Goal: Information Seeking & Learning: Learn about a topic

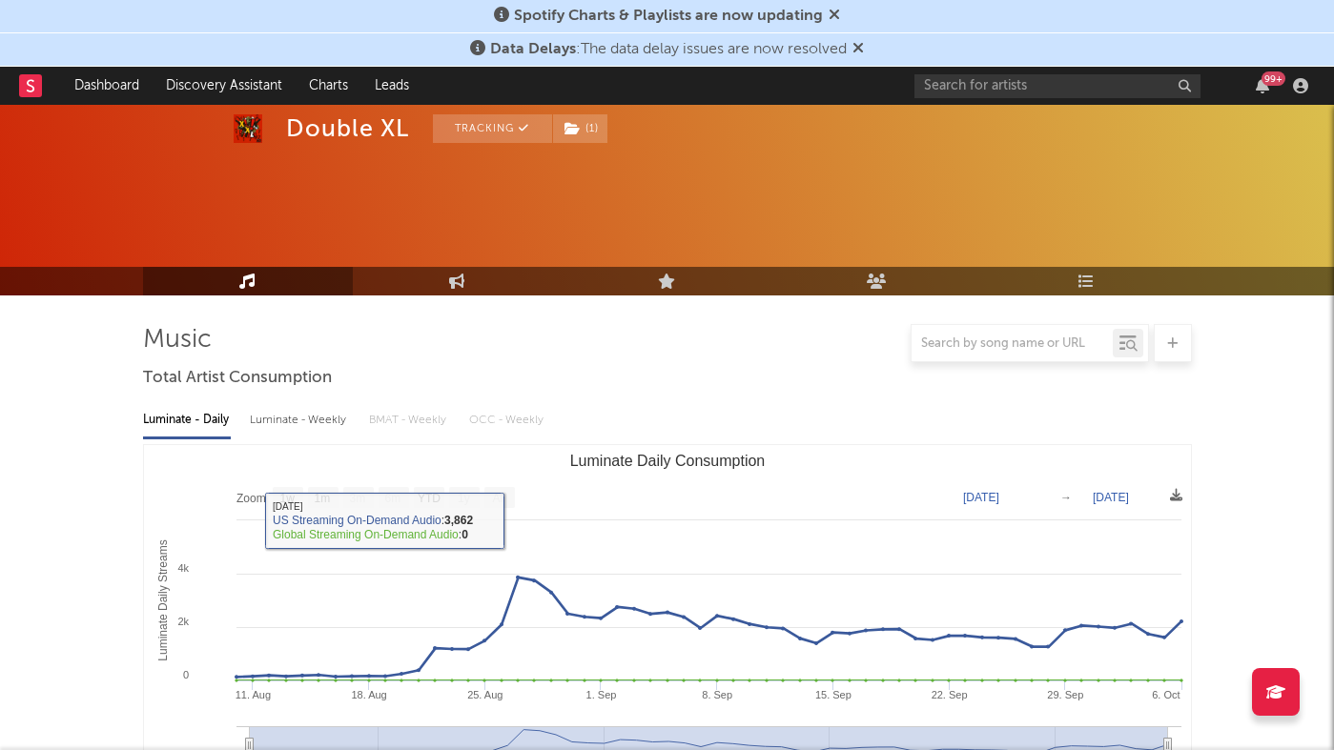
select select "1w"
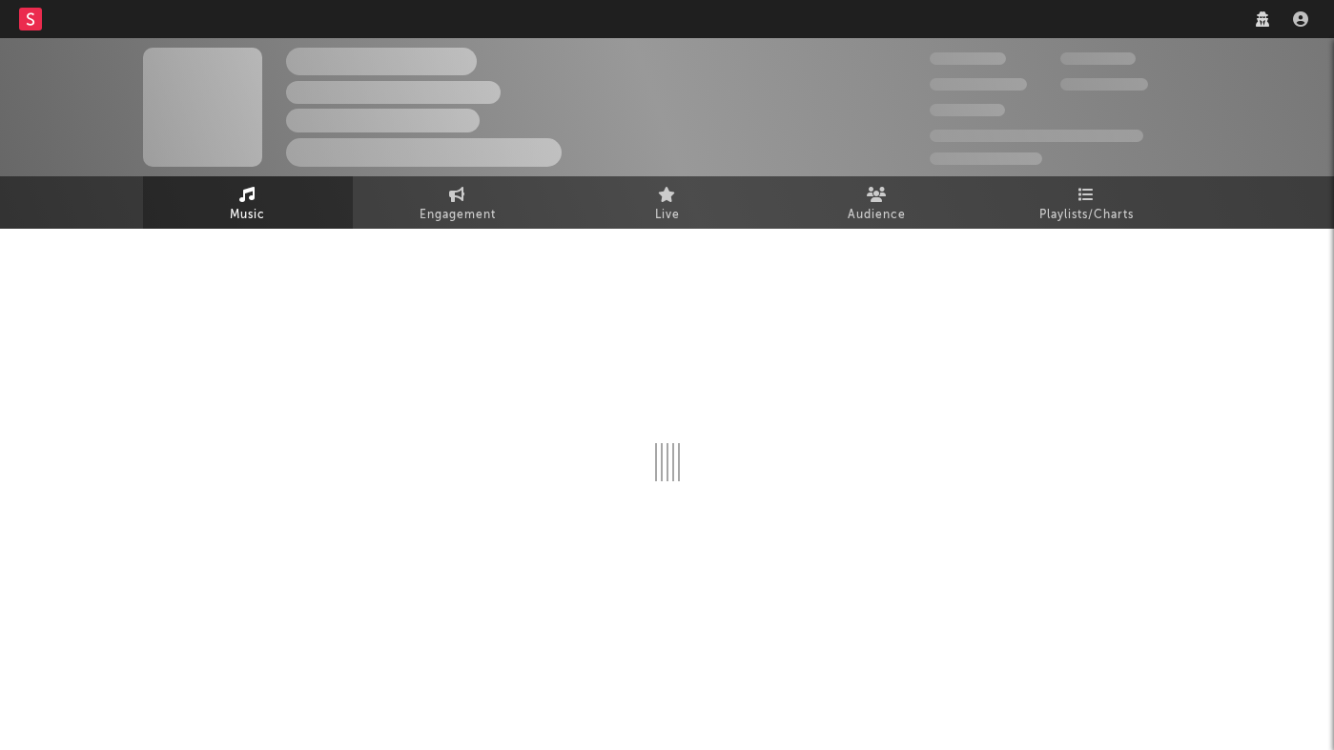
select select "recorded_music"
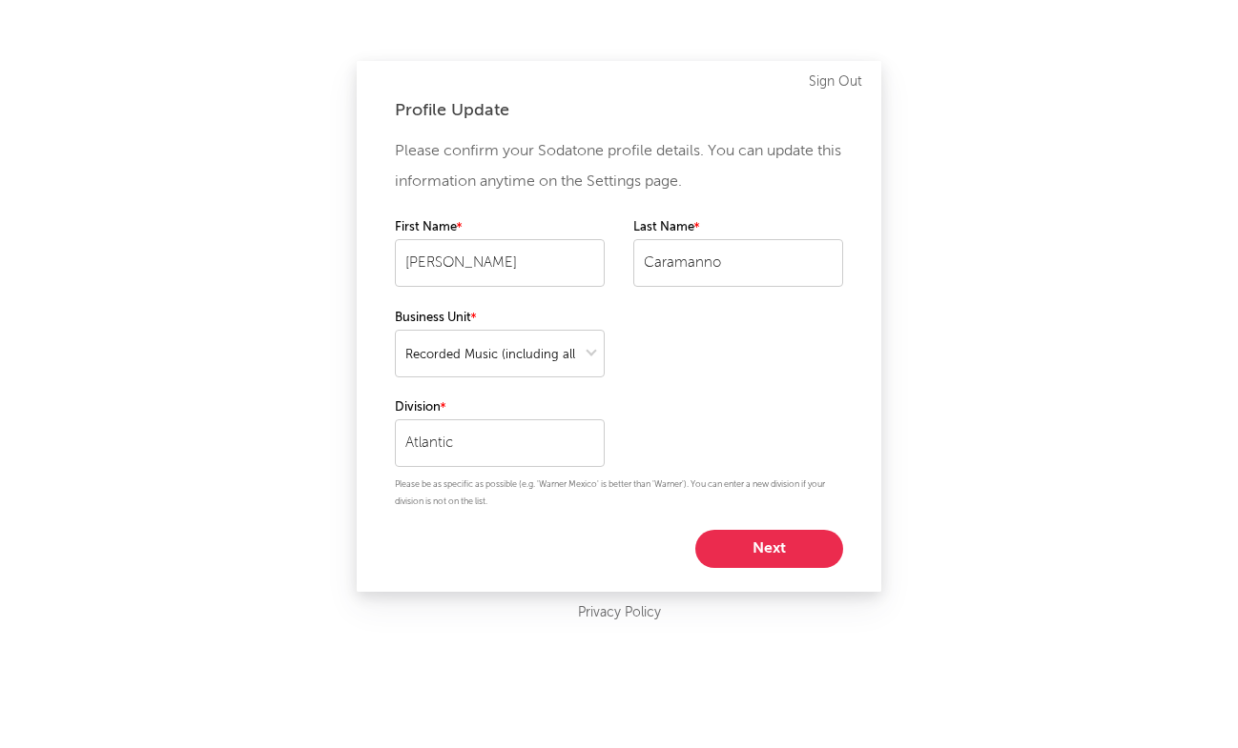
click at [788, 540] on button "Next" at bounding box center [769, 549] width 148 height 38
select select "anr_research"
select select "director_vp"
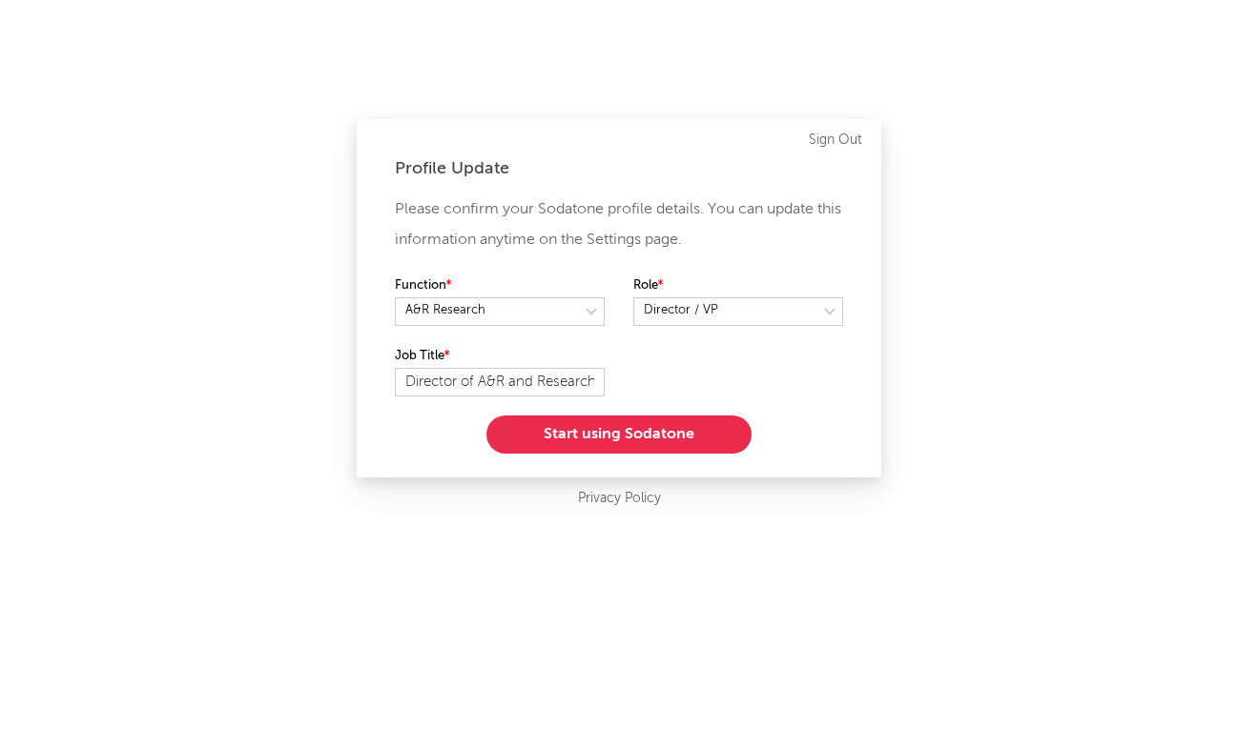
click at [605, 430] on button "Start using Sodatone" at bounding box center [618, 435] width 265 height 38
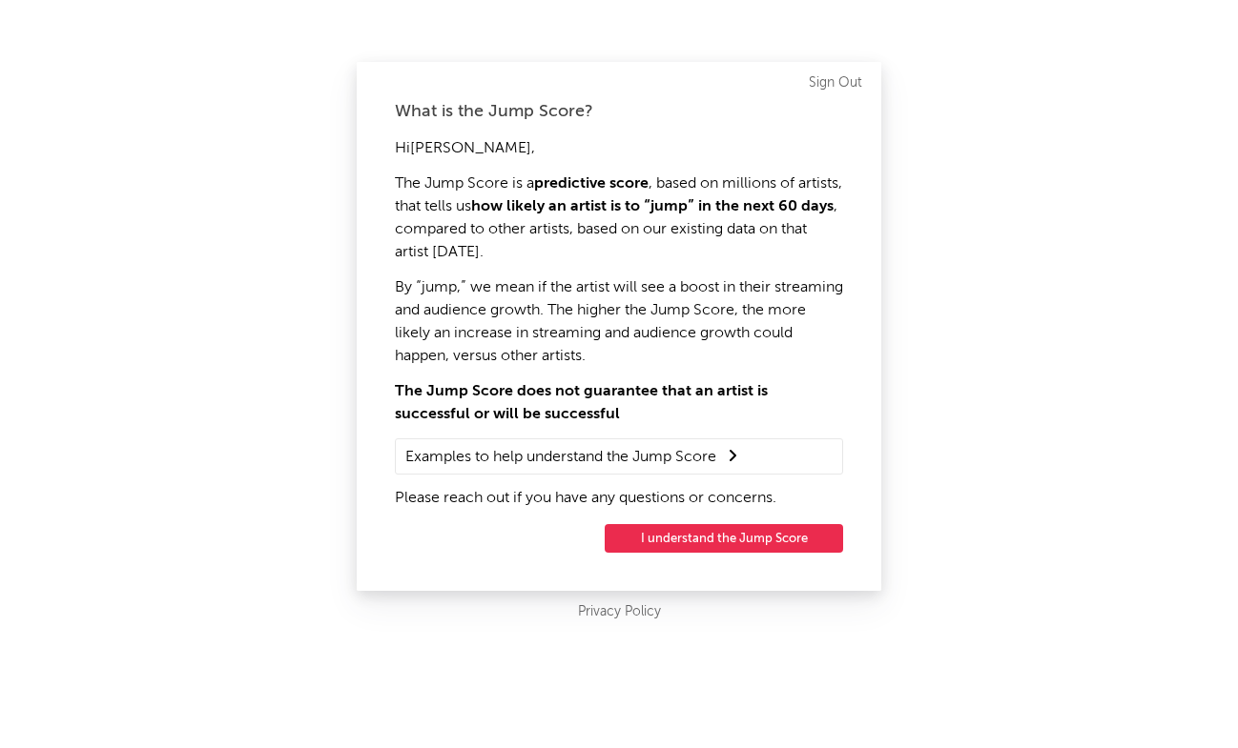
click at [678, 528] on button "I understand the Jump Score" at bounding box center [724, 538] width 238 height 29
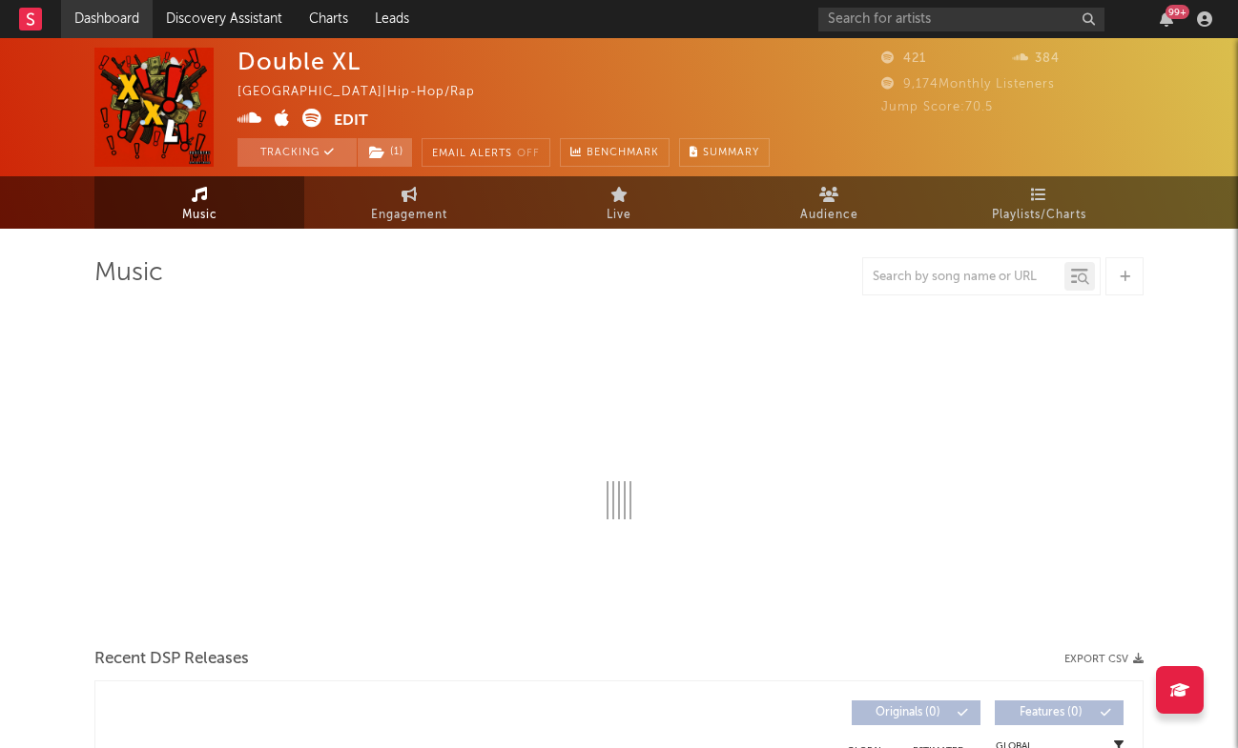
click at [113, 12] on link "Dashboard" at bounding box center [107, 19] width 92 height 38
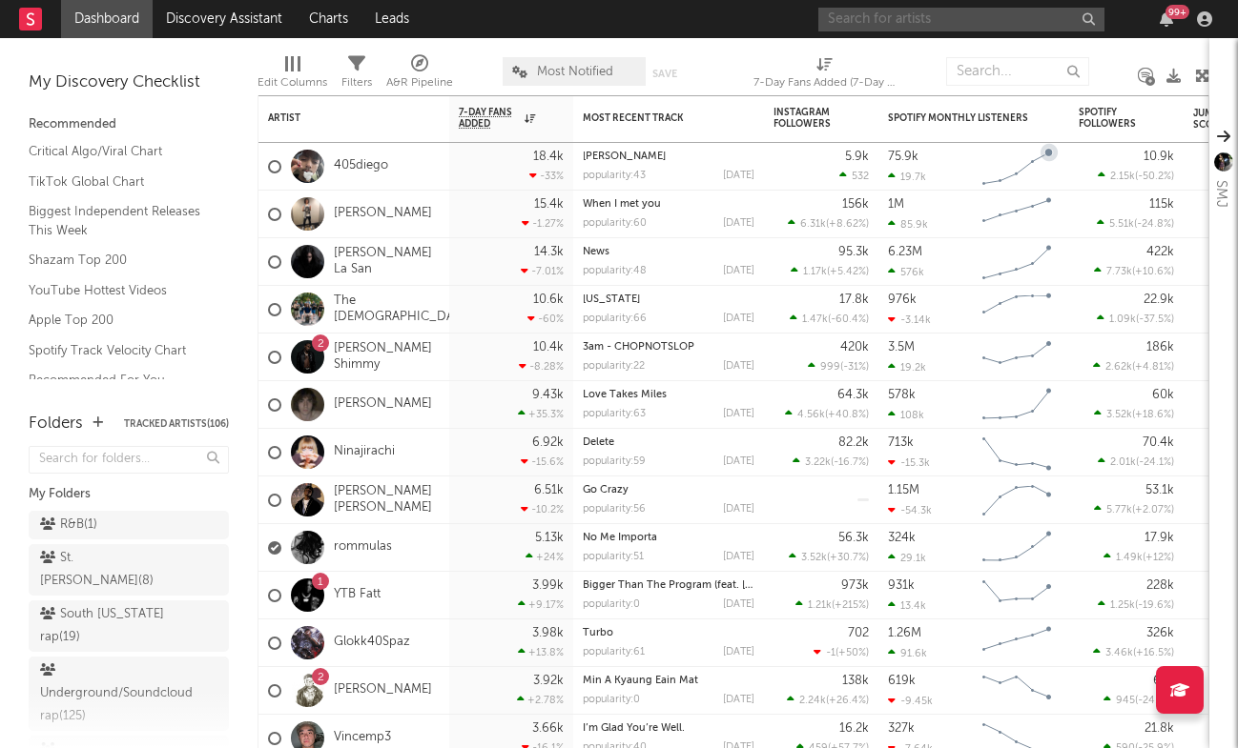
click at [941, 9] on input "text" at bounding box center [961, 20] width 286 height 24
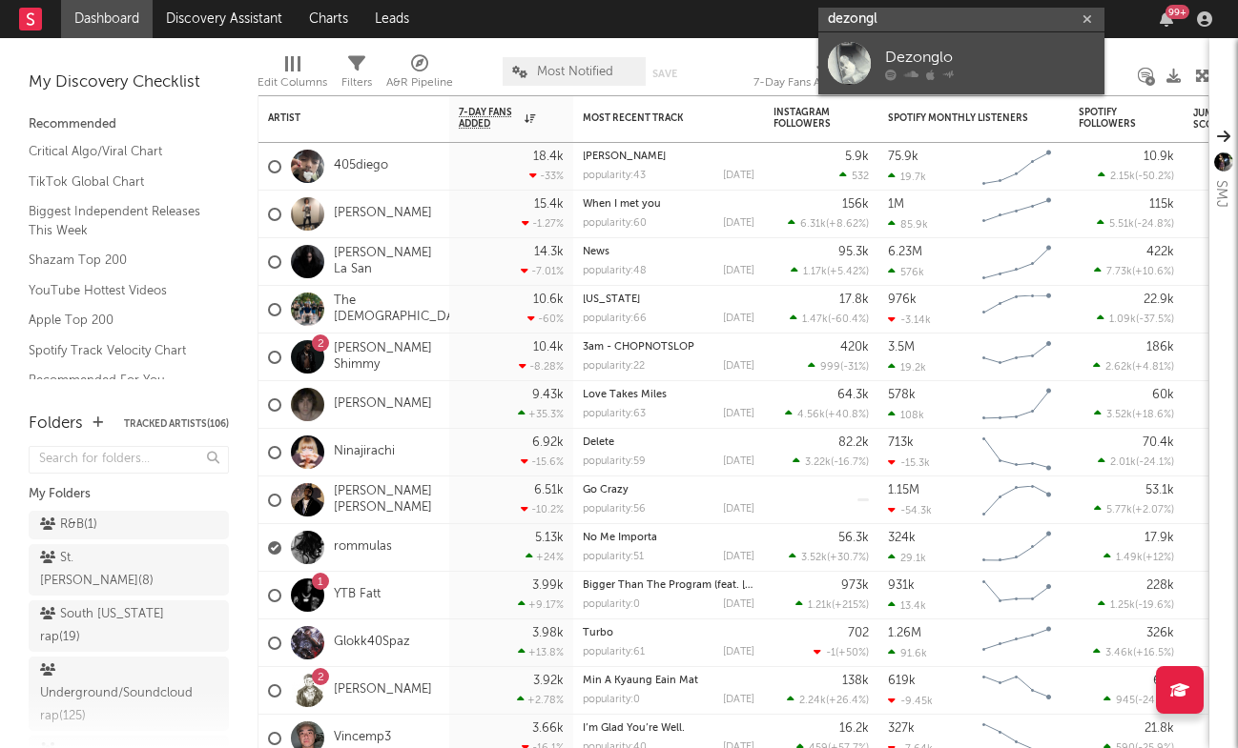
type input "dezongl"
click at [969, 61] on div "Dezonglo" at bounding box center [990, 57] width 210 height 23
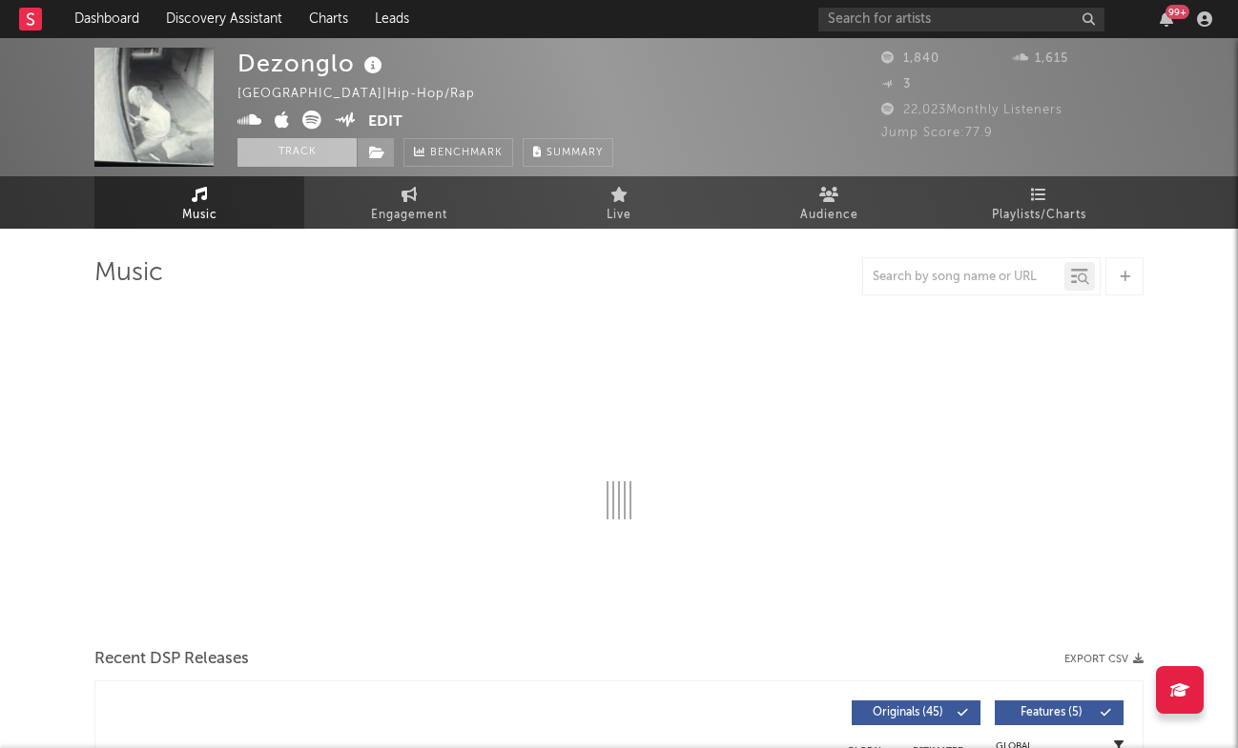
select select "1w"
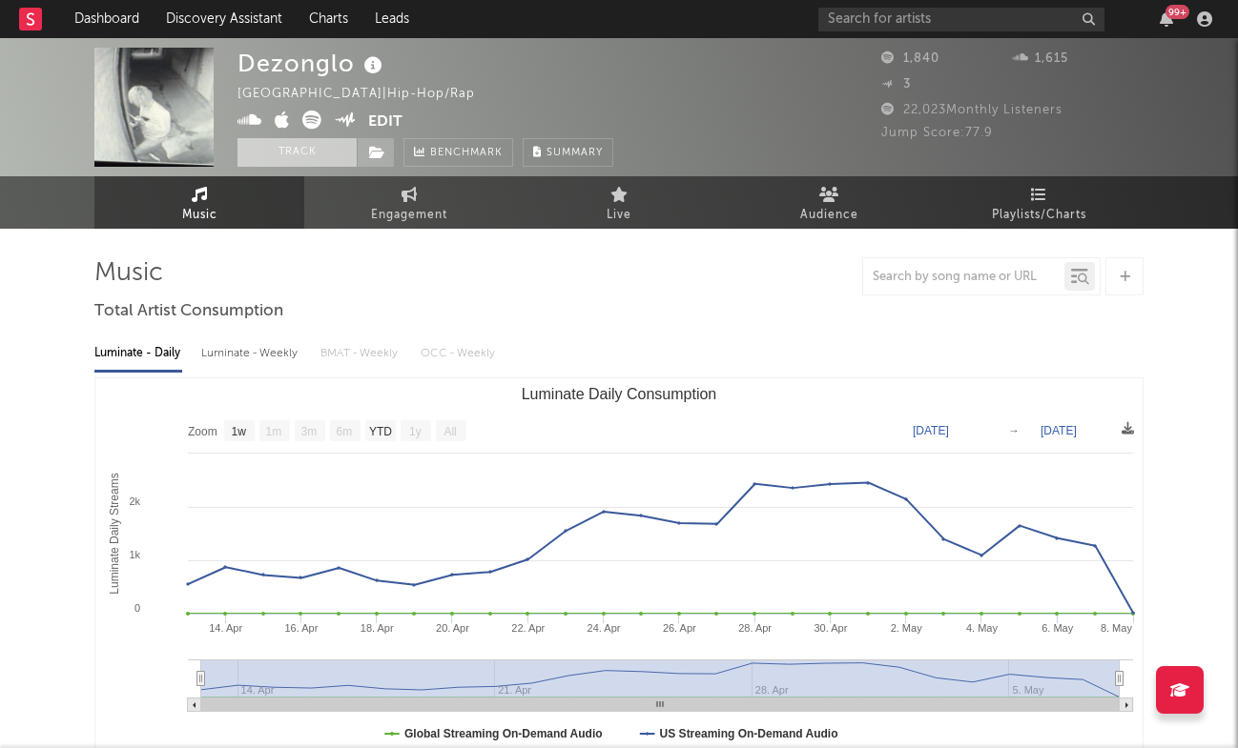
click at [324, 157] on button "Track" at bounding box center [296, 152] width 119 height 29
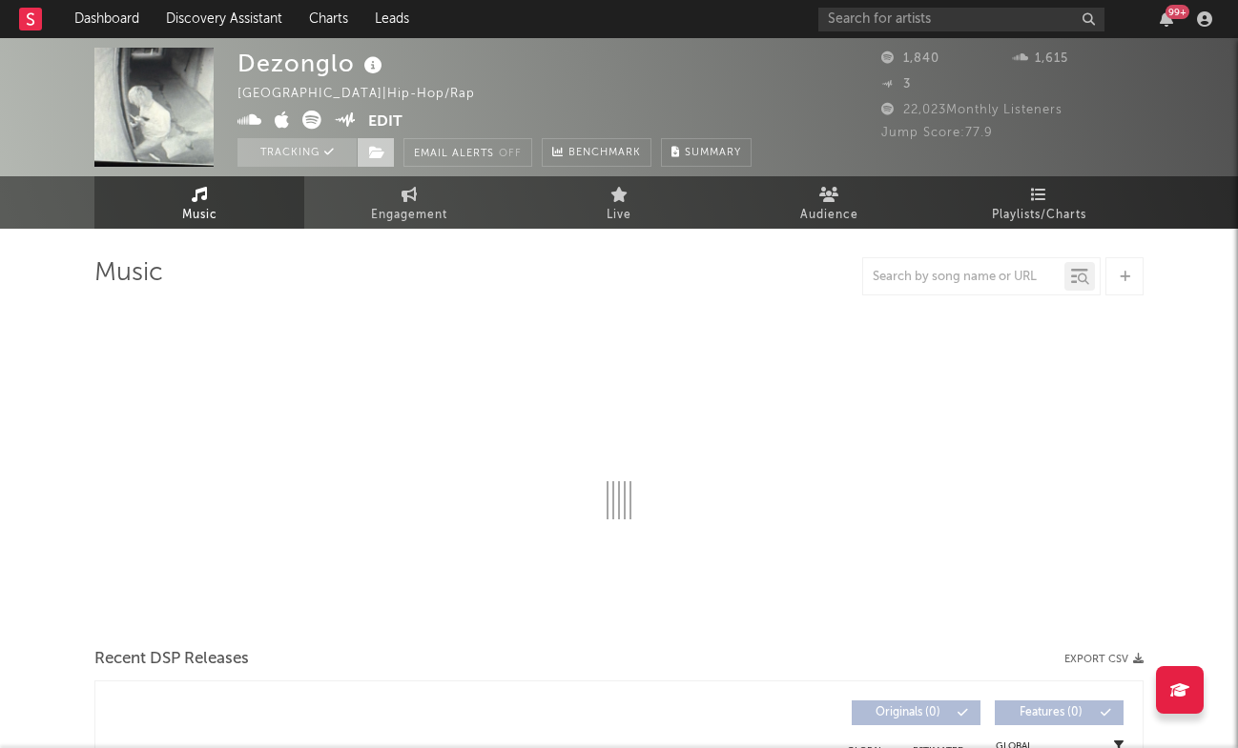
click at [379, 156] on icon at bounding box center [377, 152] width 16 height 13
select select "1w"
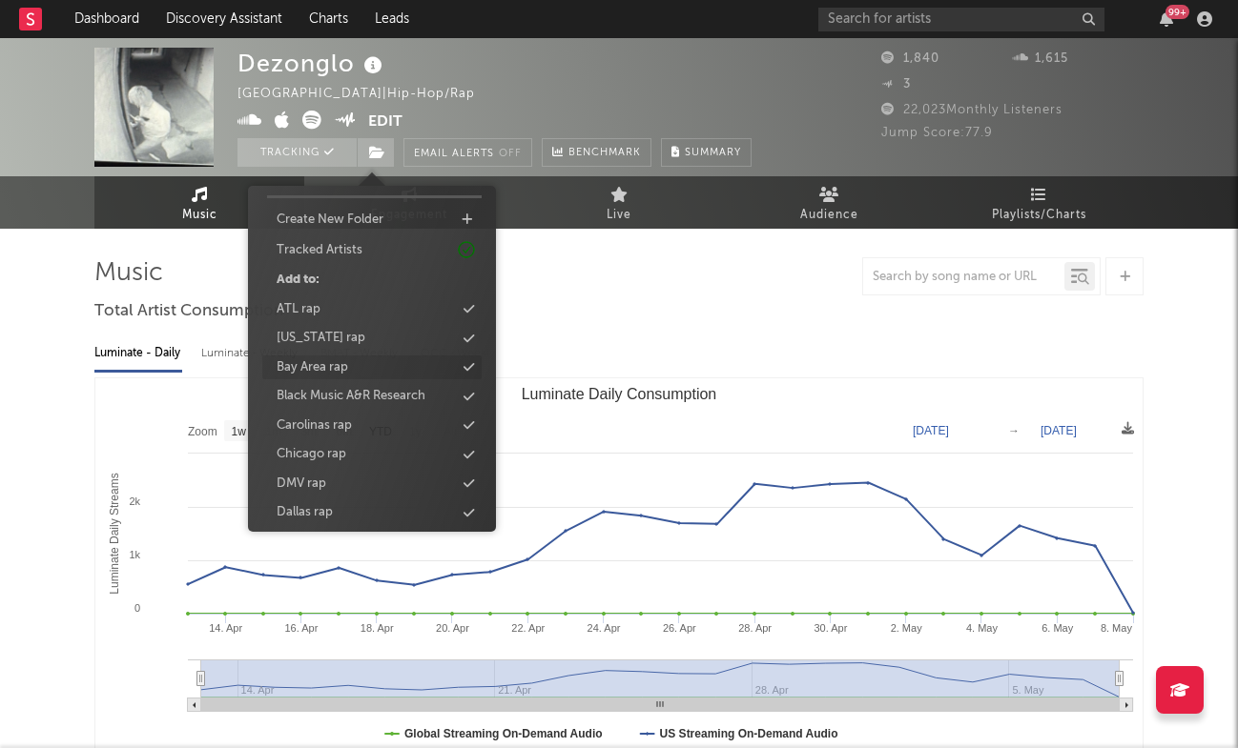
scroll to position [60, 0]
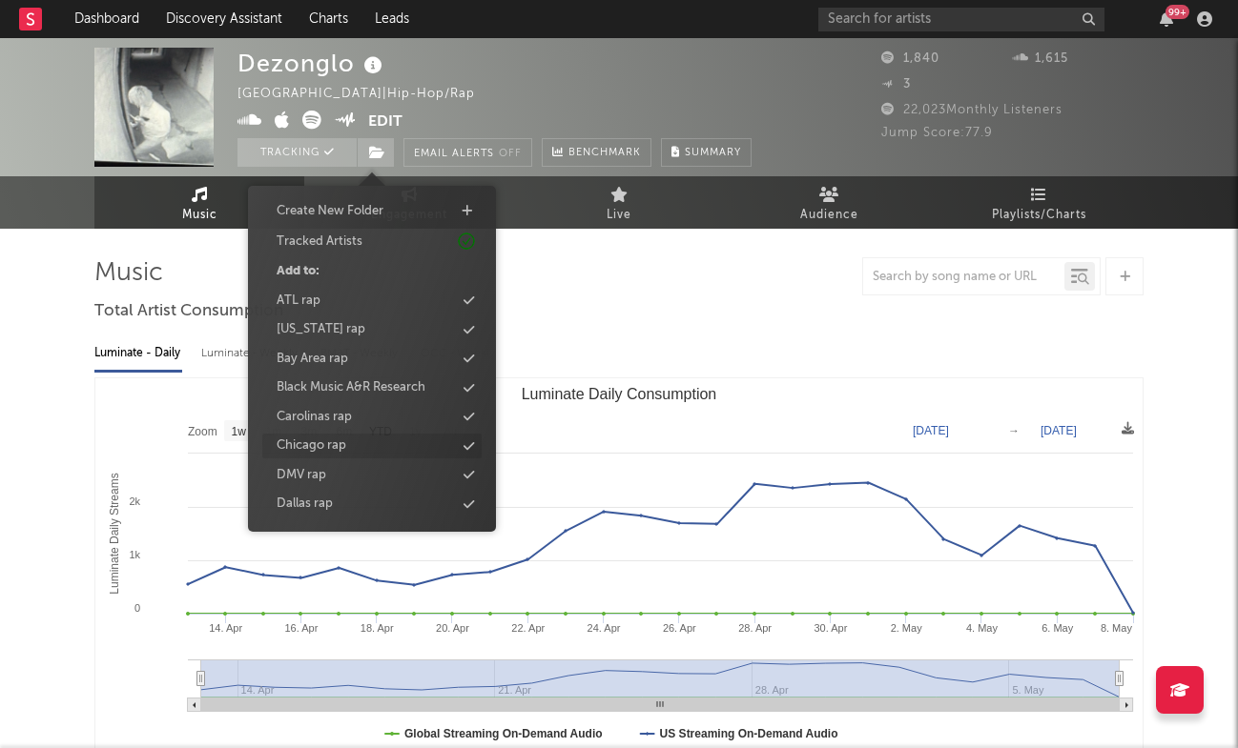
click at [350, 443] on div "Chicago rap" at bounding box center [371, 446] width 219 height 25
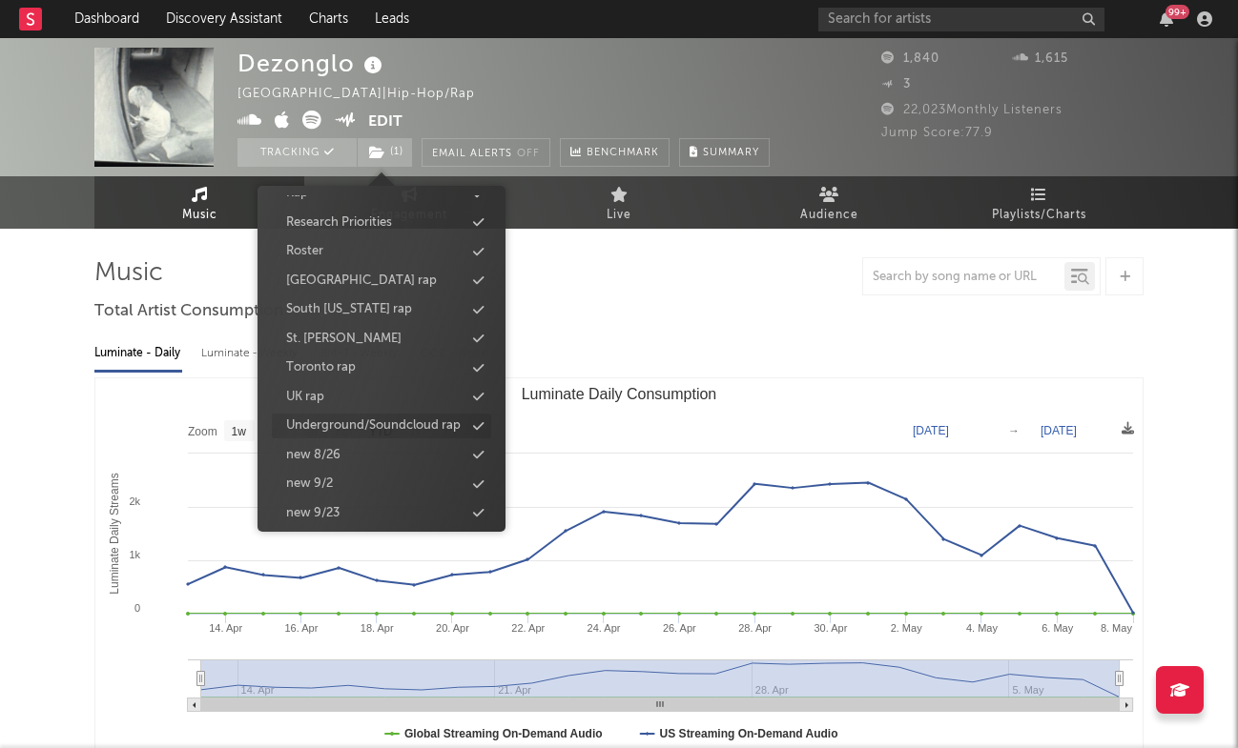
click at [400, 420] on div "Underground/Soundcloud rap" at bounding box center [373, 426] width 174 height 19
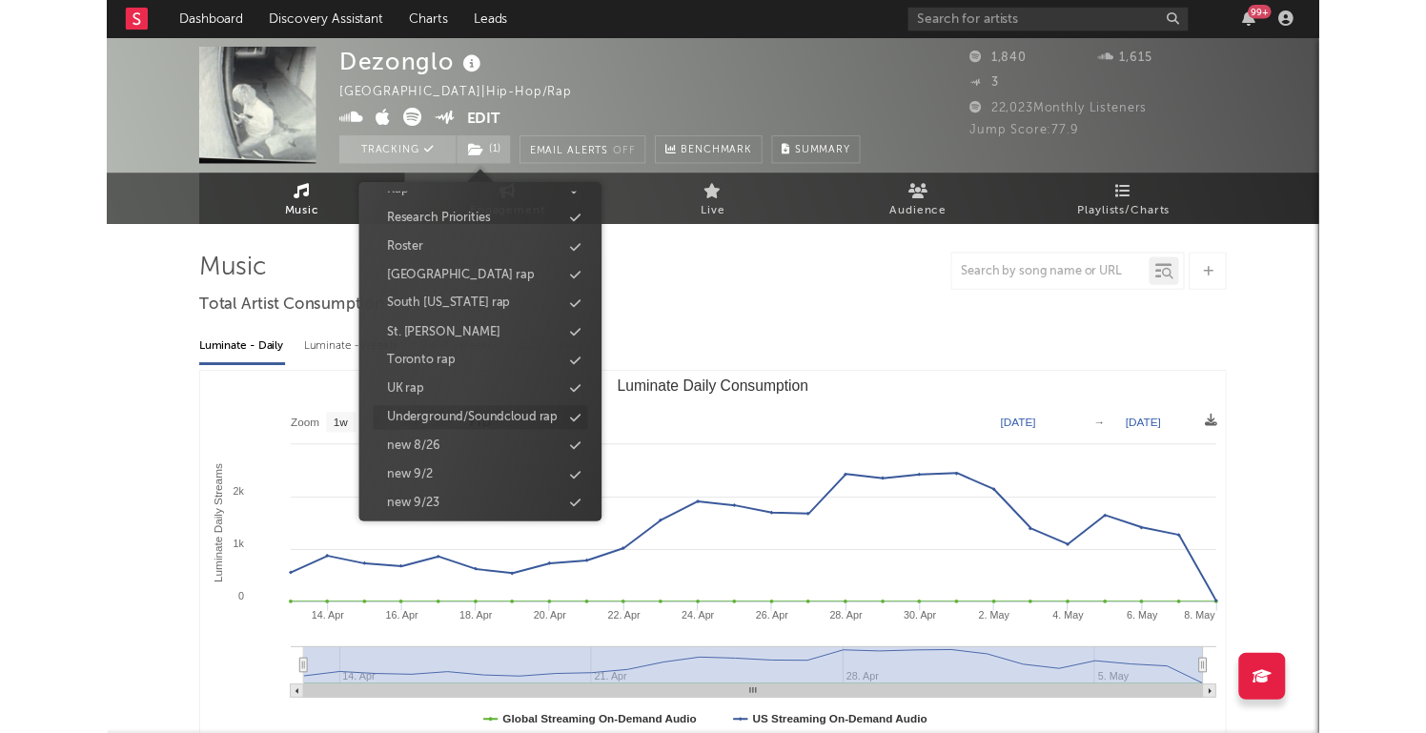
scroll to position [807, 0]
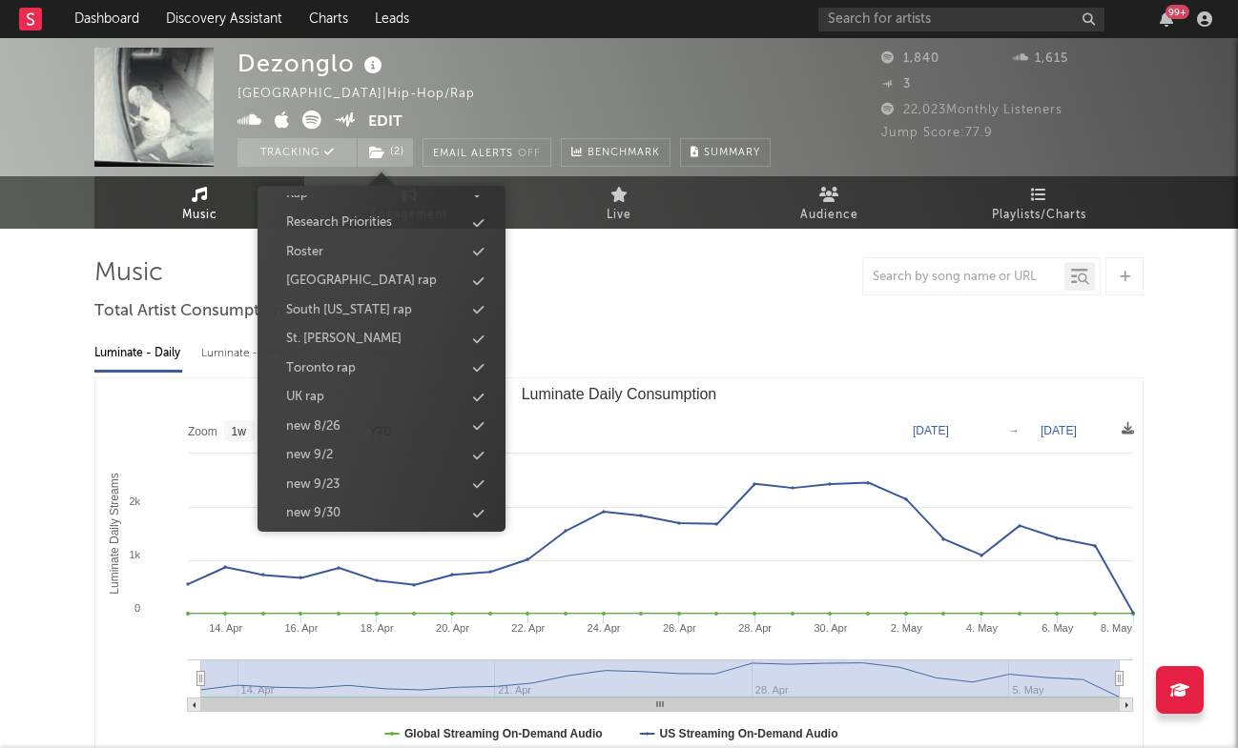
click at [629, 370] on div "Luminate - Daily Luminate - Weekly BMAT - Weekly OCC - Weekly Zoom 1w 1m 3m 6m …" at bounding box center [618, 547] width 1049 height 438
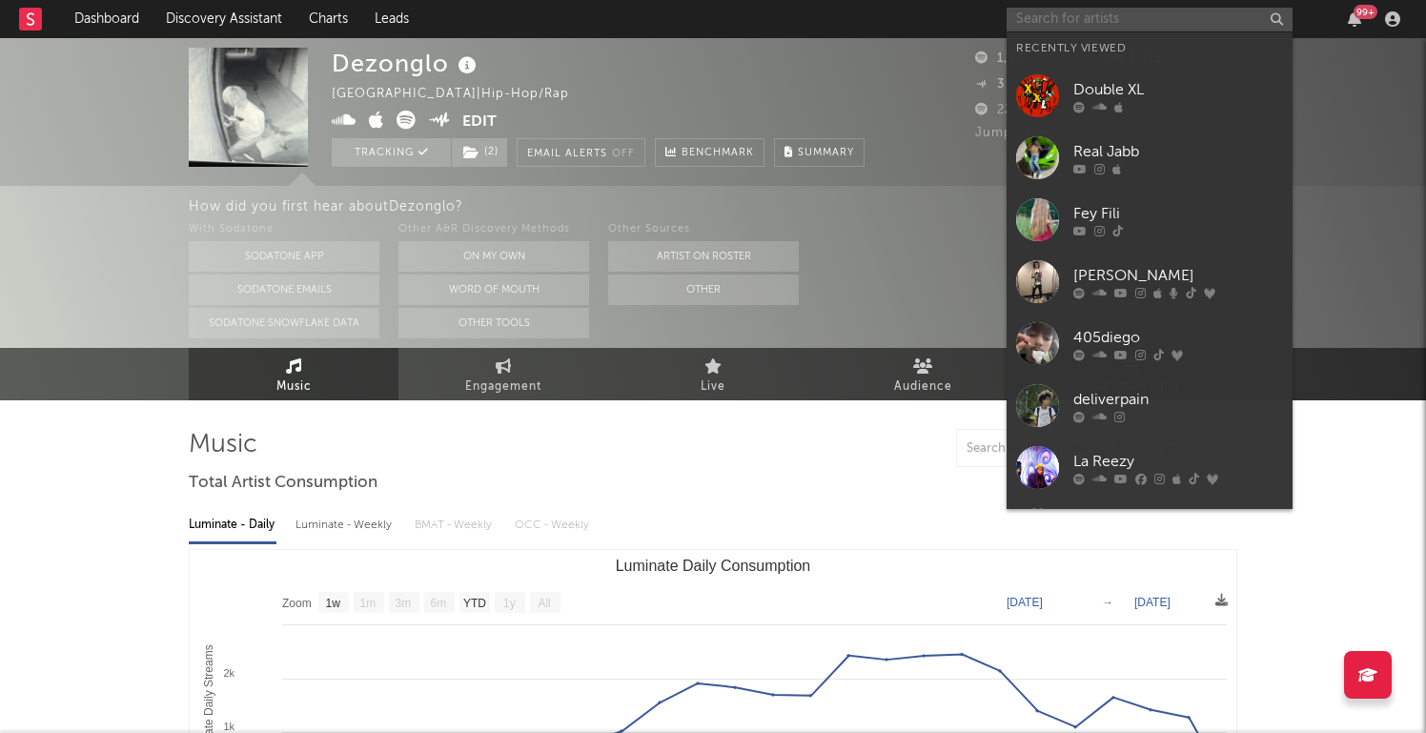
click at [1131, 21] on input "text" at bounding box center [1150, 20] width 286 height 24
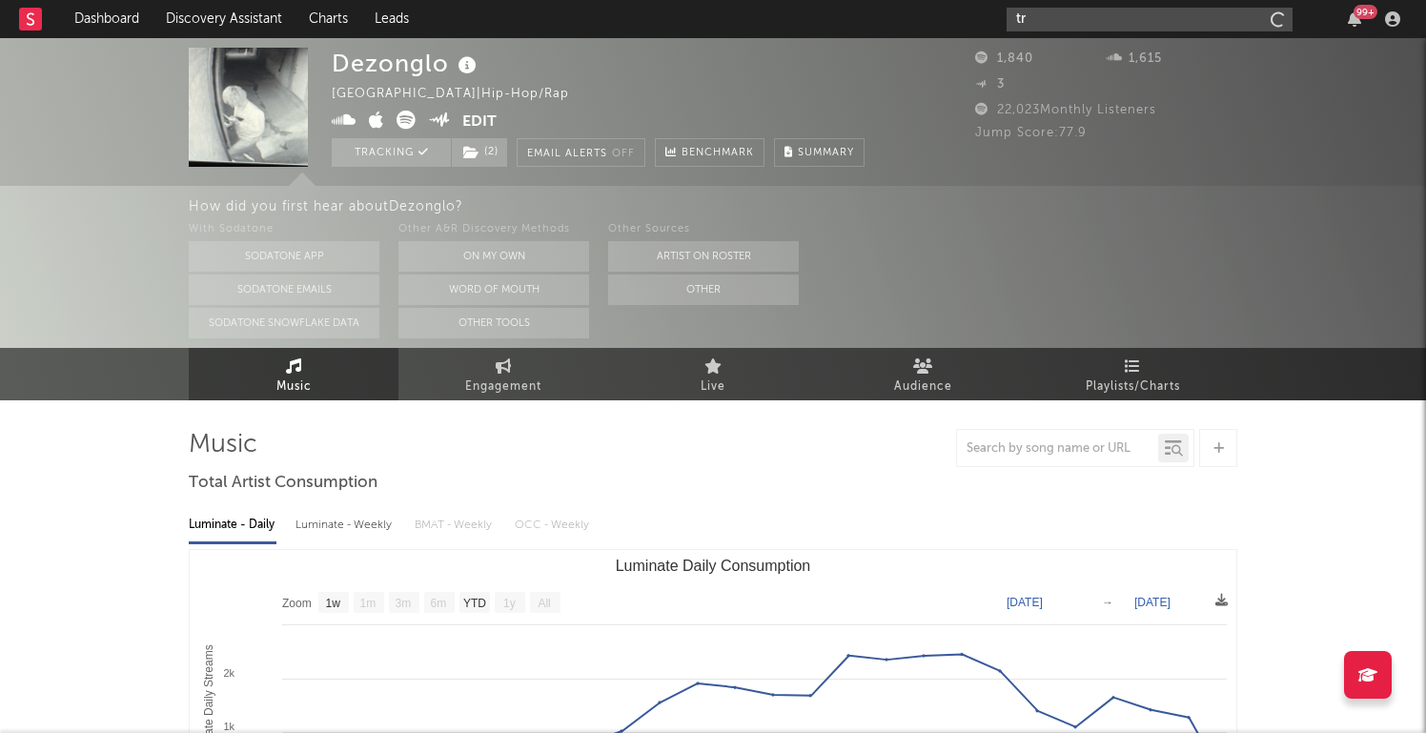
type input "t"
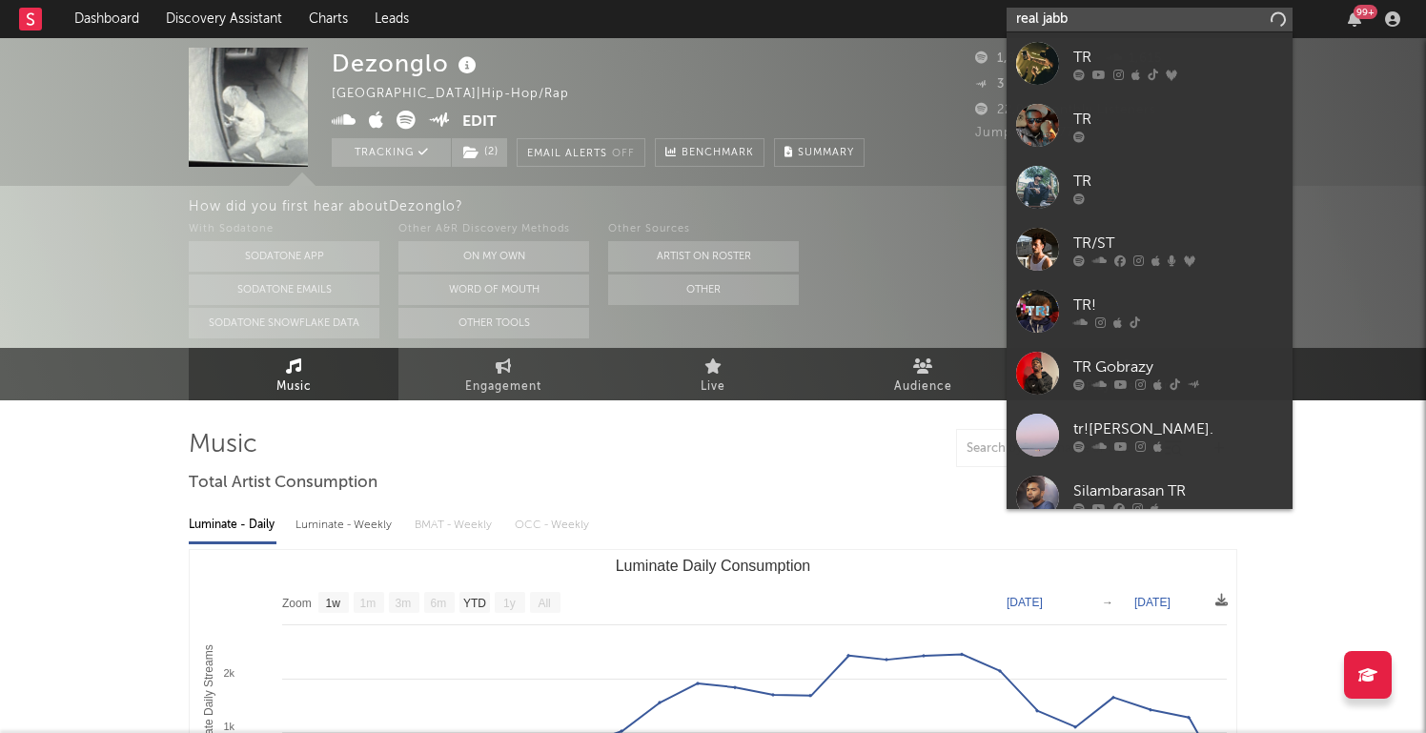
type input "real jabb"
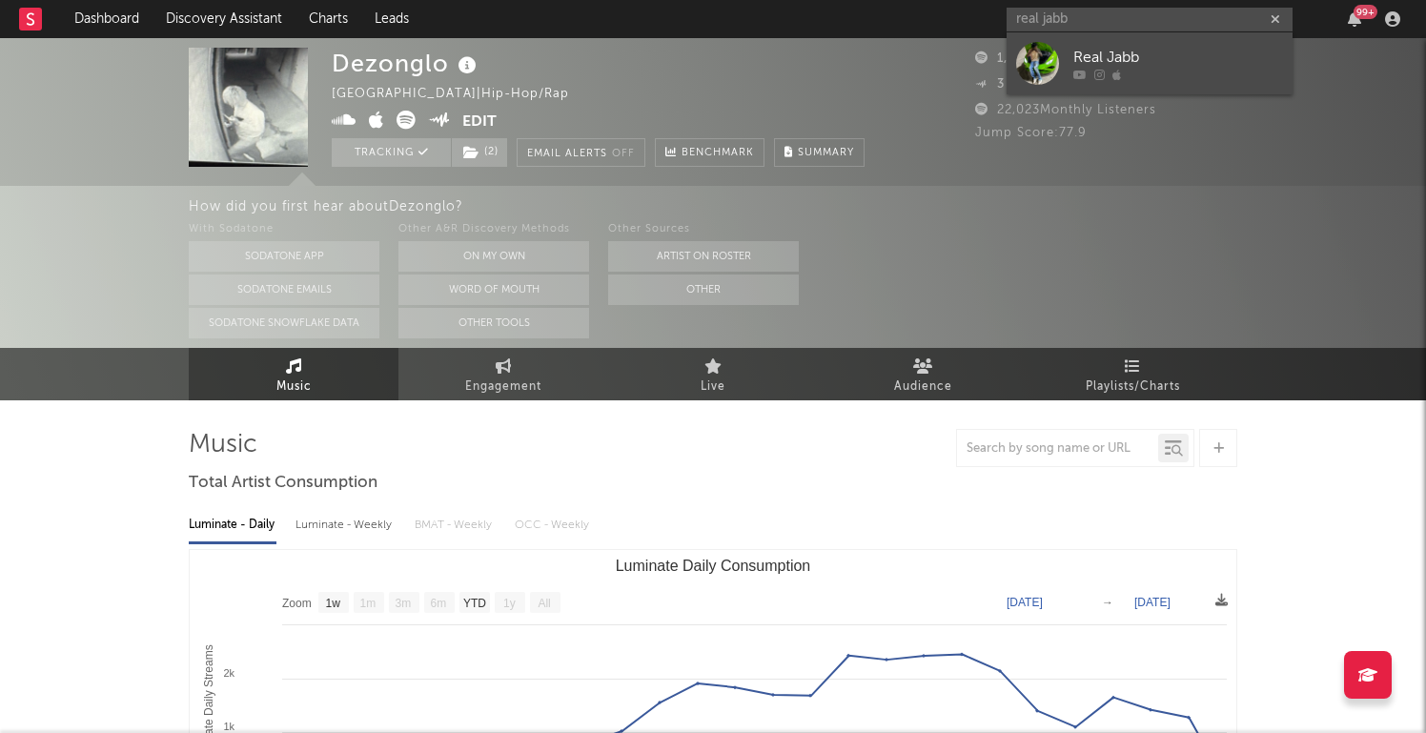
click at [1175, 69] on div at bounding box center [1179, 74] width 210 height 11
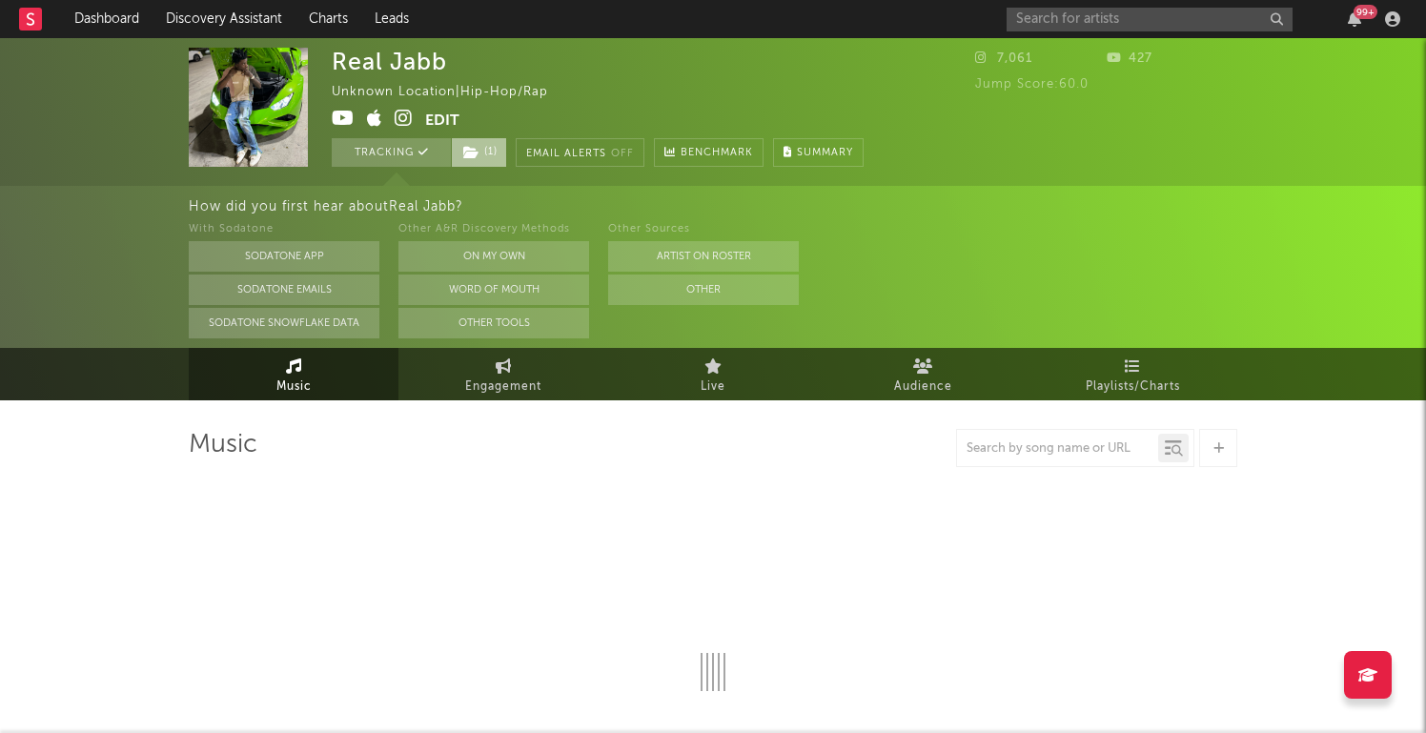
select select "1w"
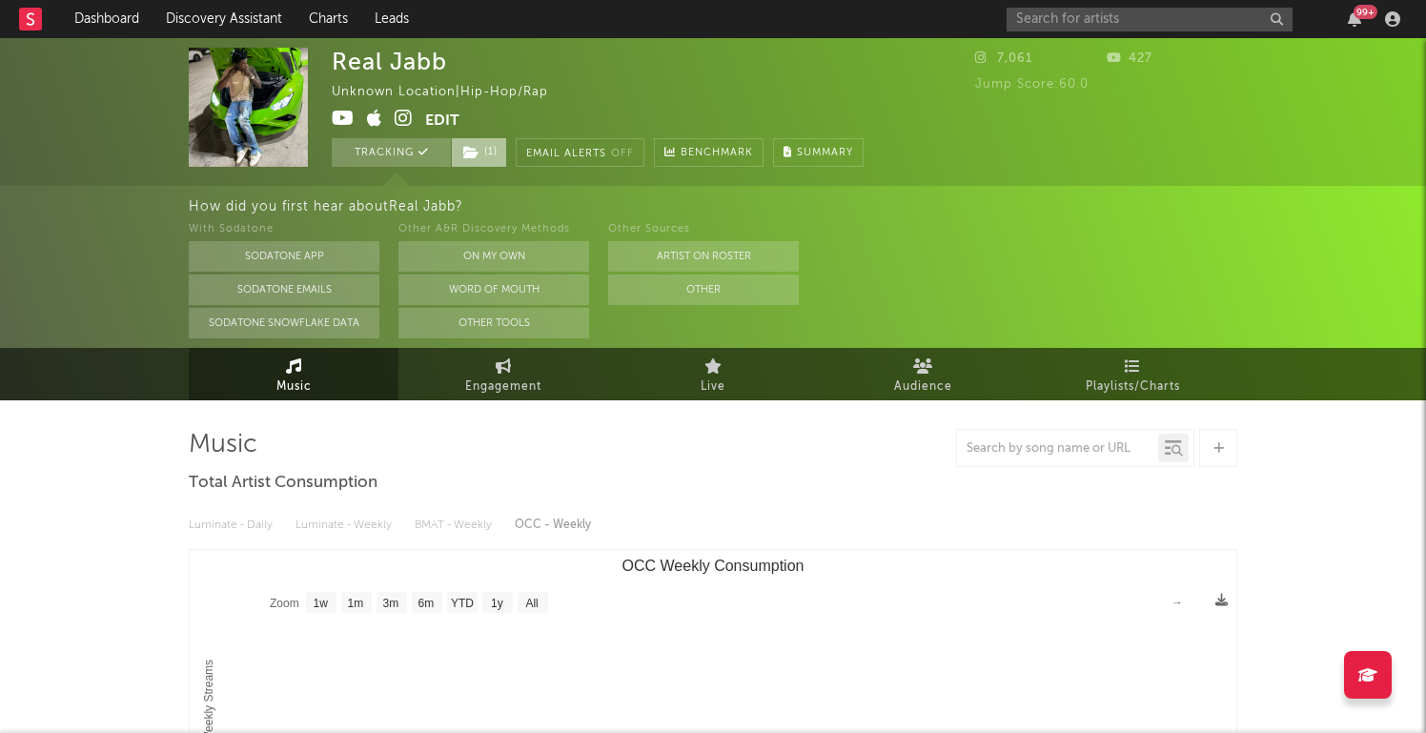
click at [487, 145] on span "( 1 )" at bounding box center [479, 152] width 56 height 29
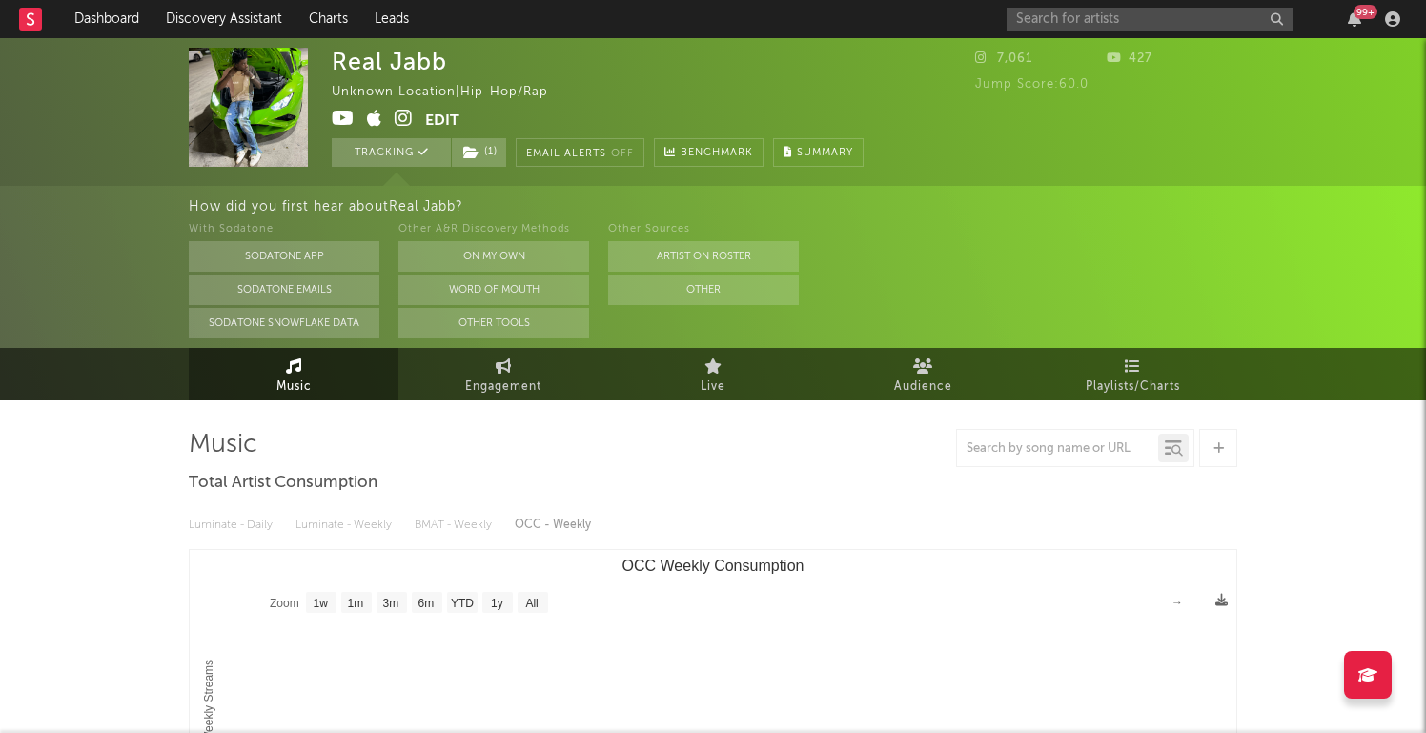
click at [449, 115] on button "Edit" at bounding box center [442, 121] width 34 height 24
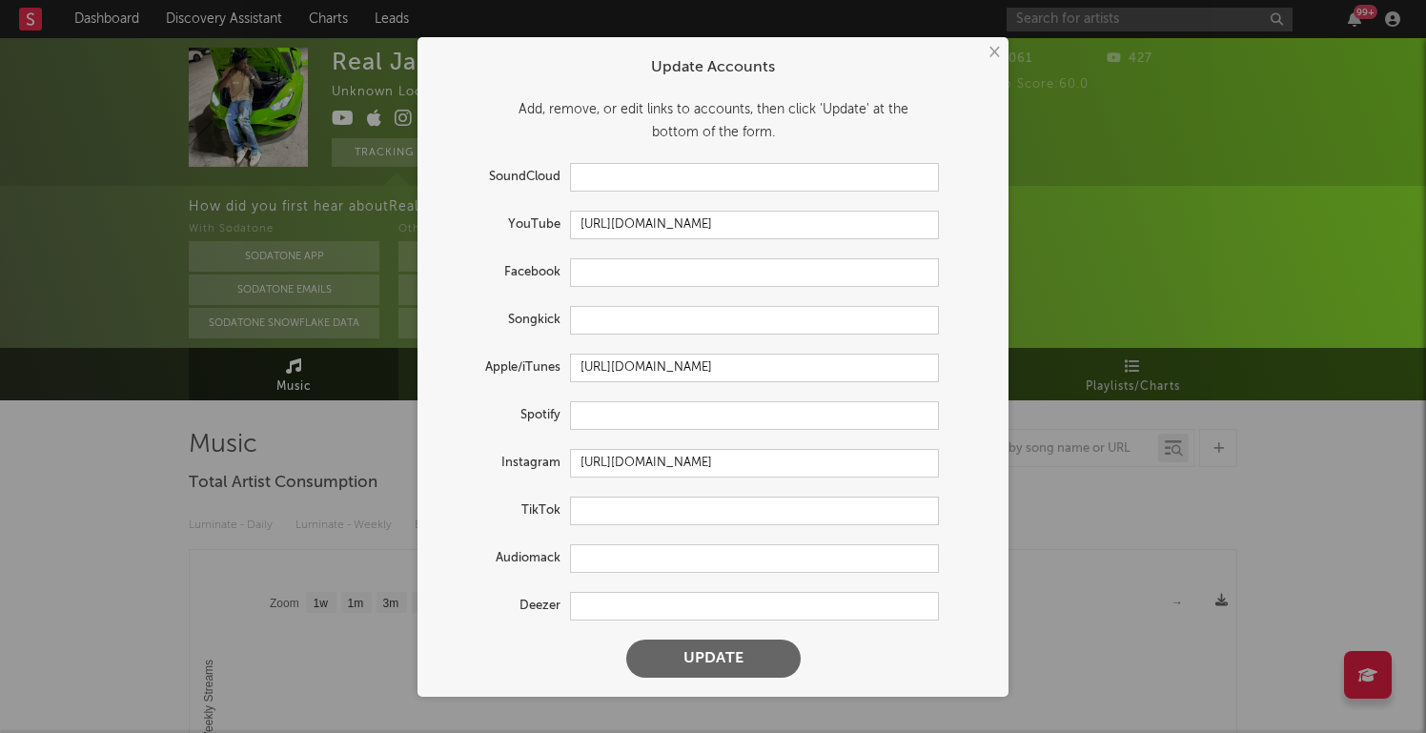
click at [989, 54] on button "×" at bounding box center [993, 52] width 21 height 21
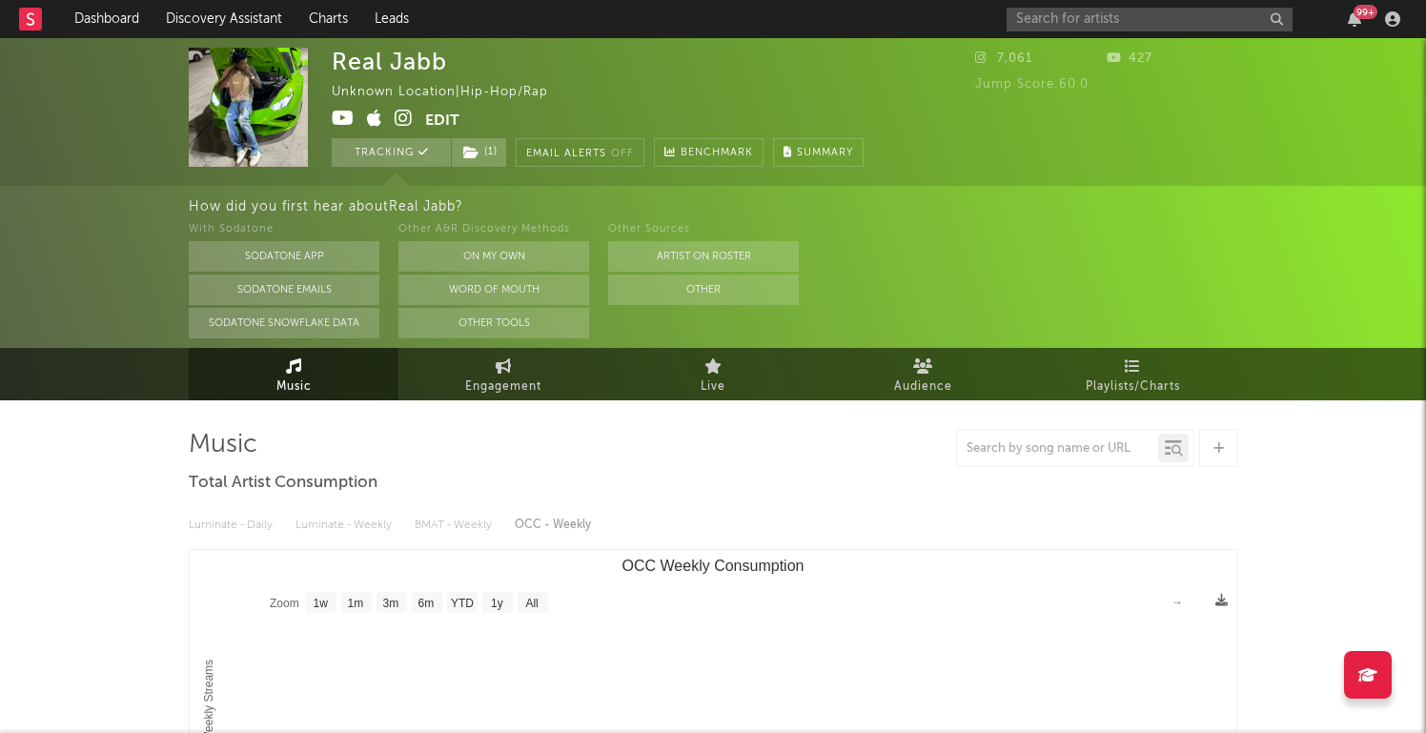
click at [805, 528] on div "Luminate - Daily Luminate - Weekly BMAT - Weekly OCC - Weekly" at bounding box center [713, 525] width 1049 height 32
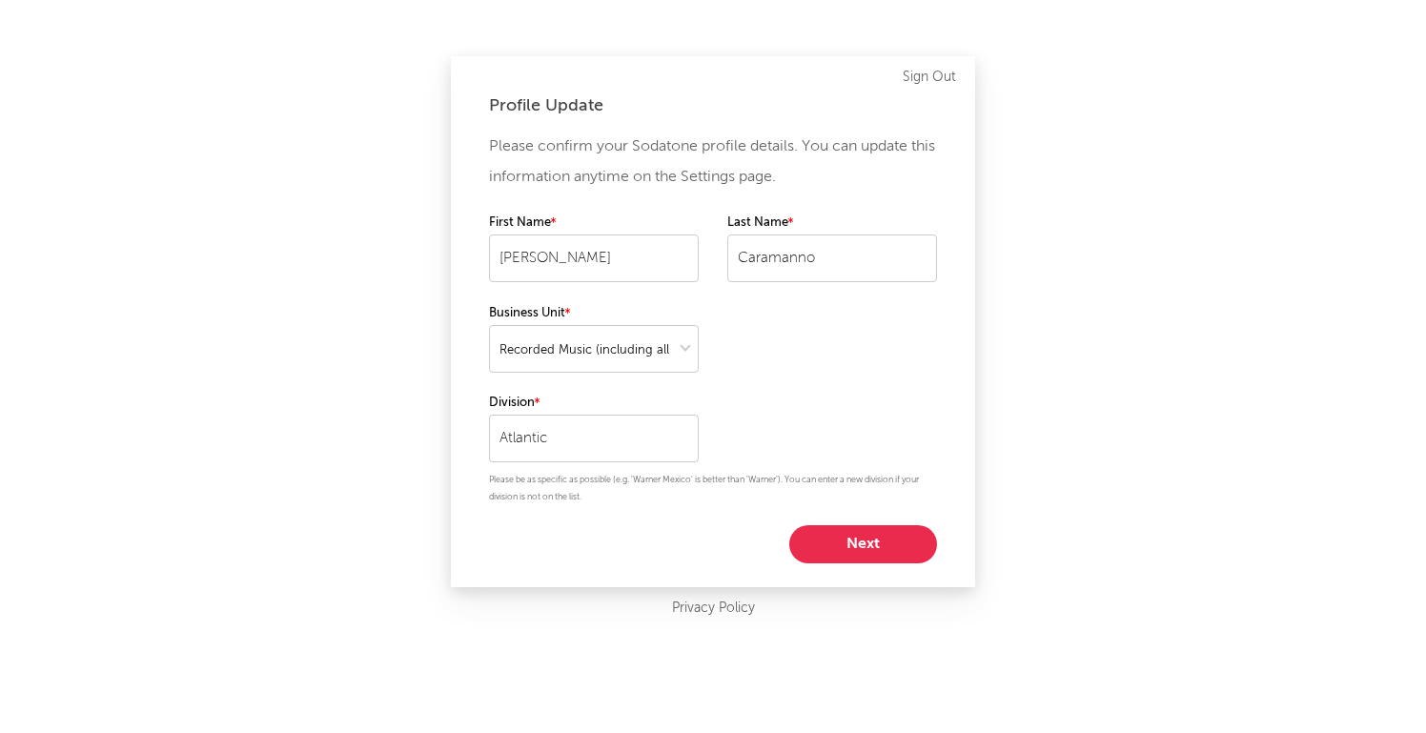
select select "recorded_music"
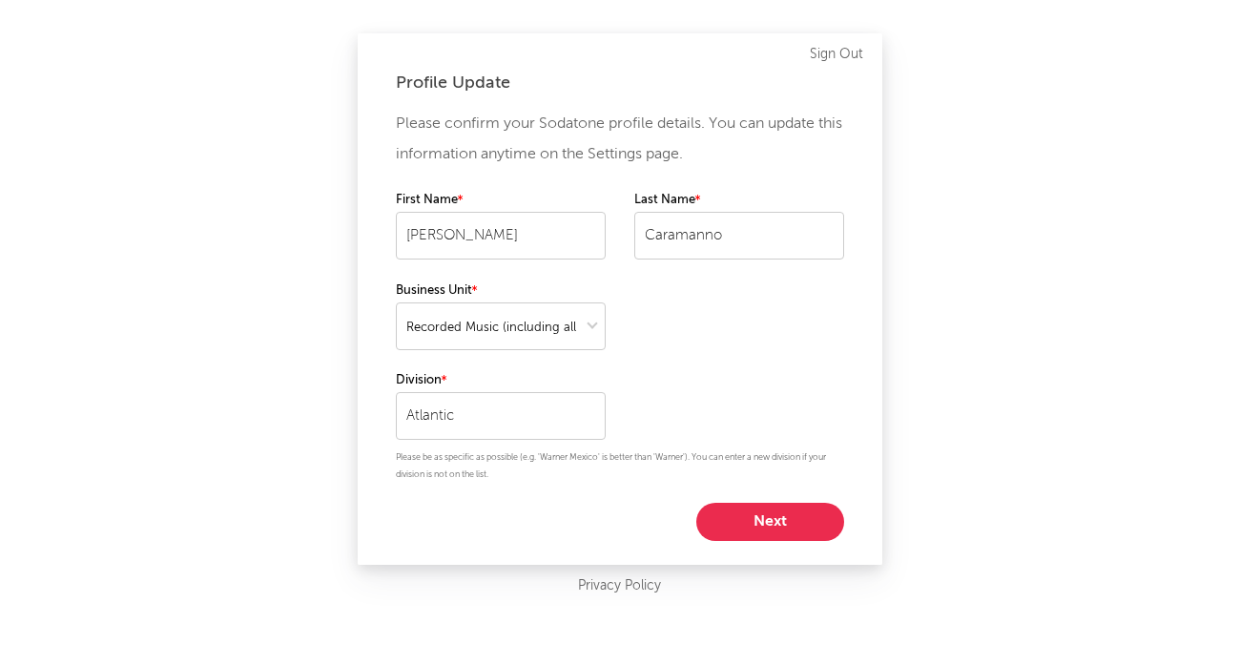
click at [803, 522] on button "Next" at bounding box center [770, 521] width 148 height 38
select select "anr_research"
select select "director_vp"
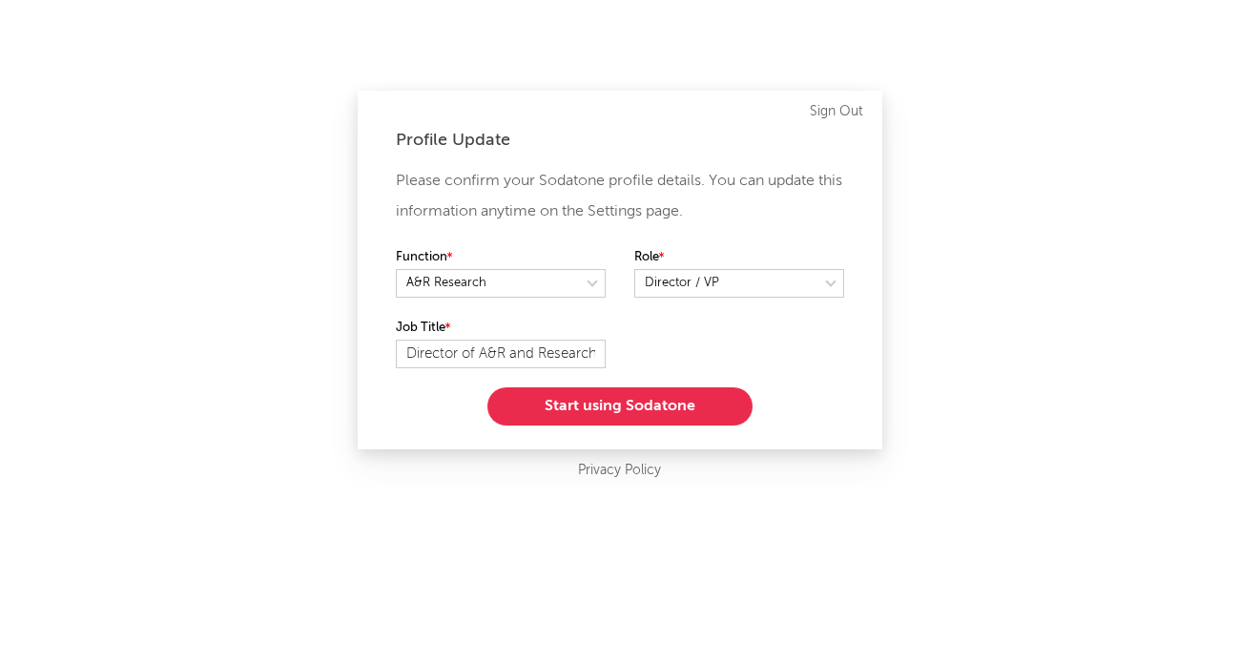
click at [645, 391] on button "Start using Sodatone" at bounding box center [619, 406] width 265 height 38
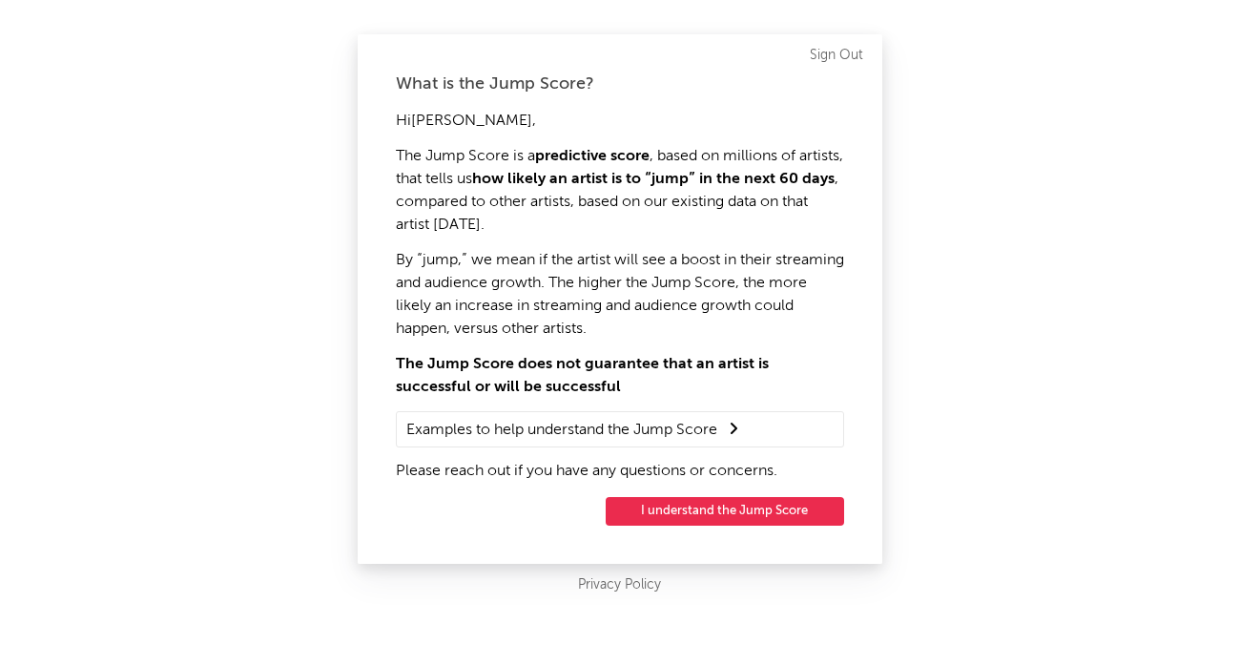
click at [715, 516] on button "I understand the Jump Score" at bounding box center [724, 511] width 238 height 29
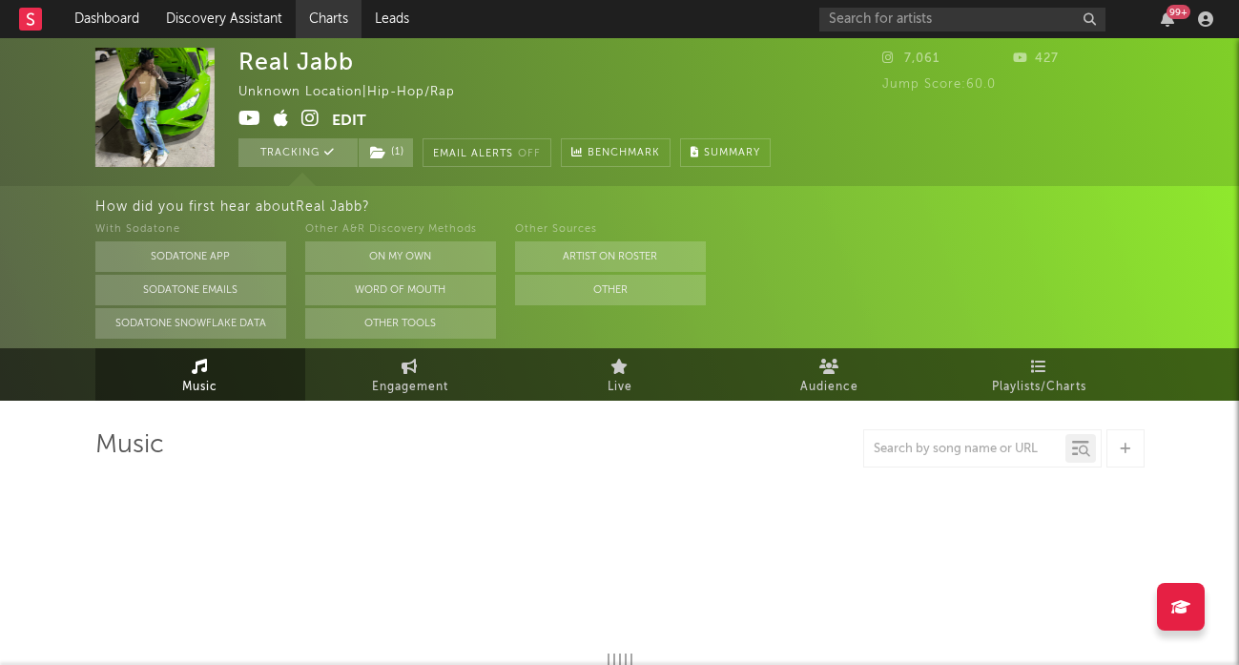
select select "1w"
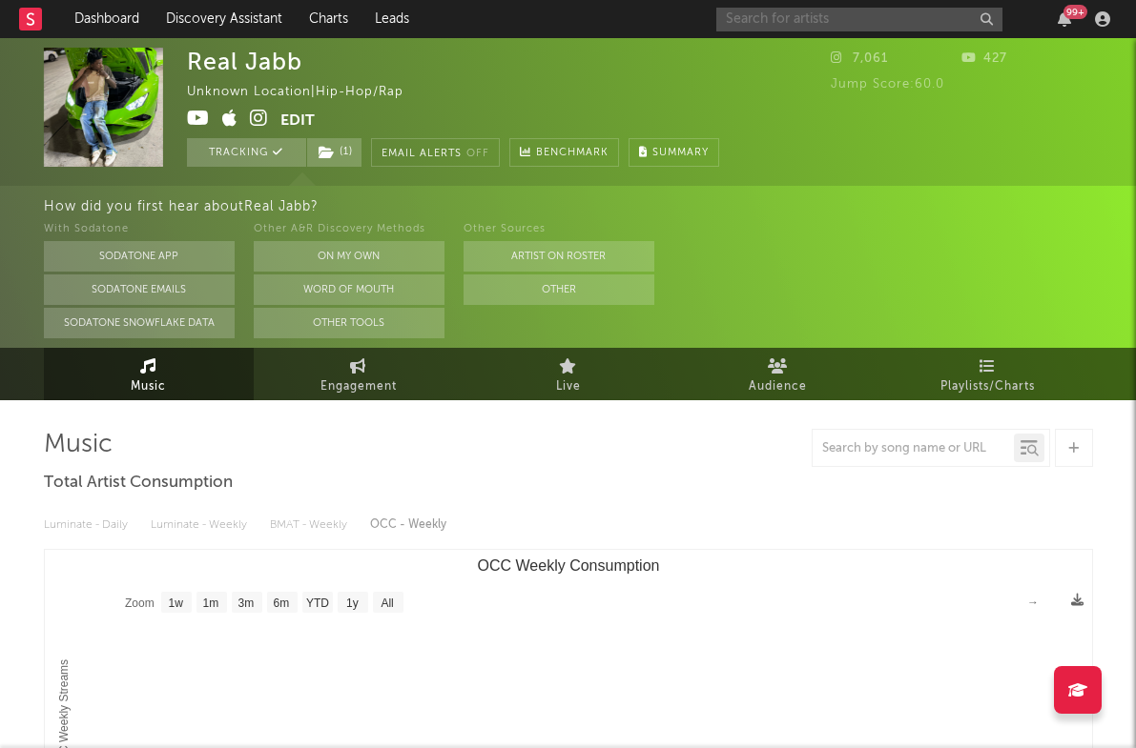
click at [762, 16] on input "text" at bounding box center [859, 20] width 286 height 24
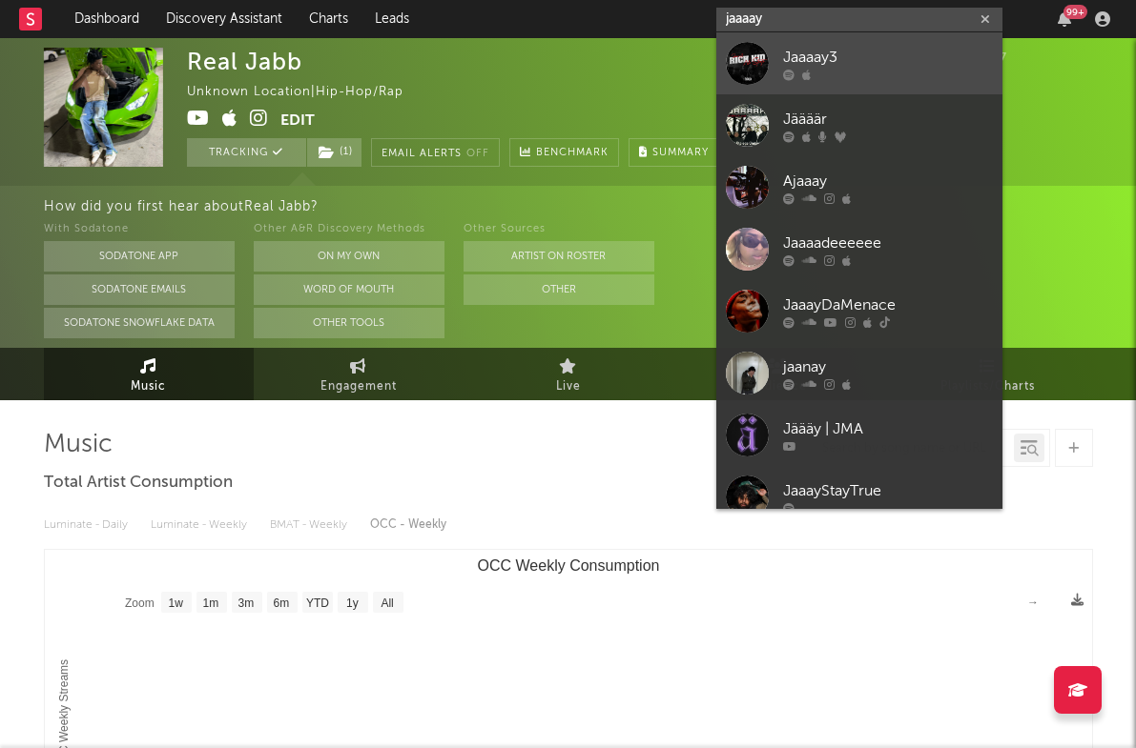
type input "jaaaay"
click at [968, 67] on div "Jaaaay3" at bounding box center [888, 57] width 210 height 23
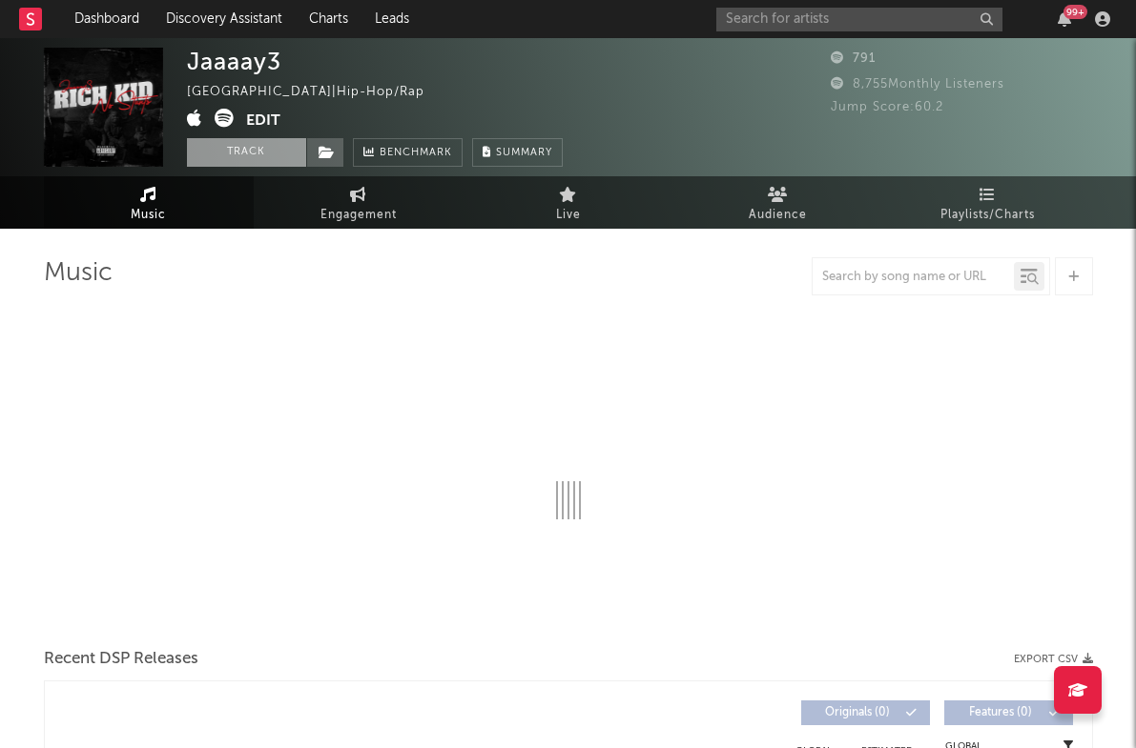
click at [256, 159] on button "Track" at bounding box center [246, 152] width 119 height 29
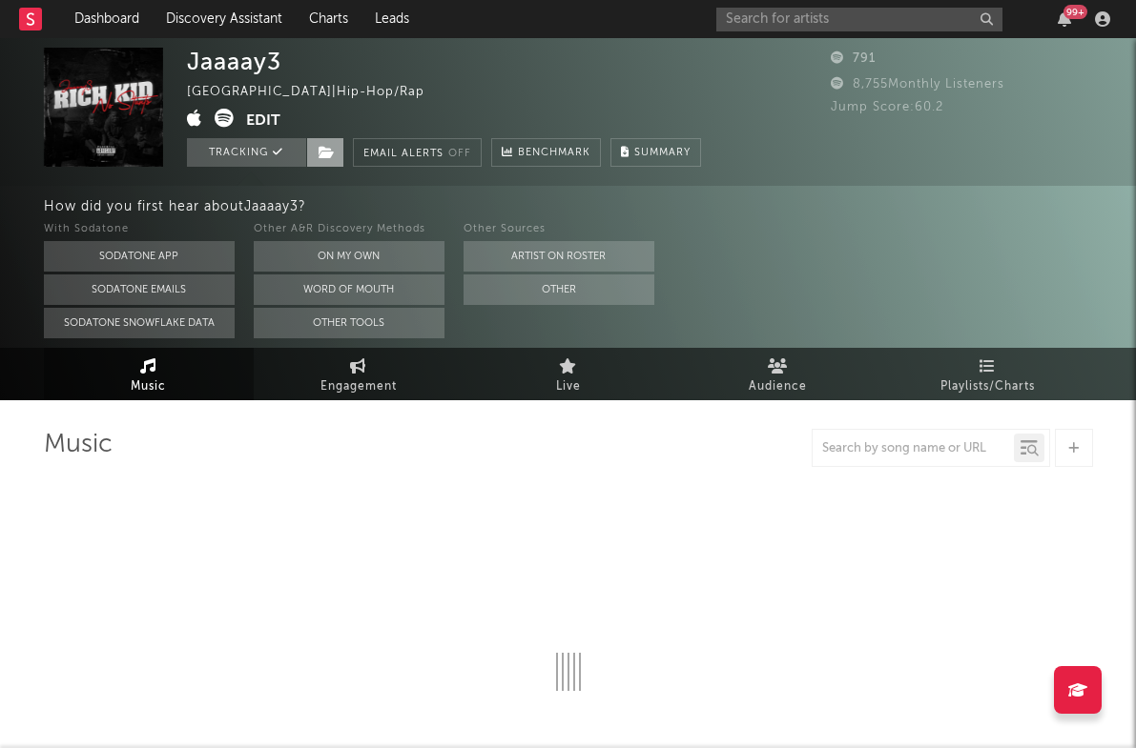
select select "1w"
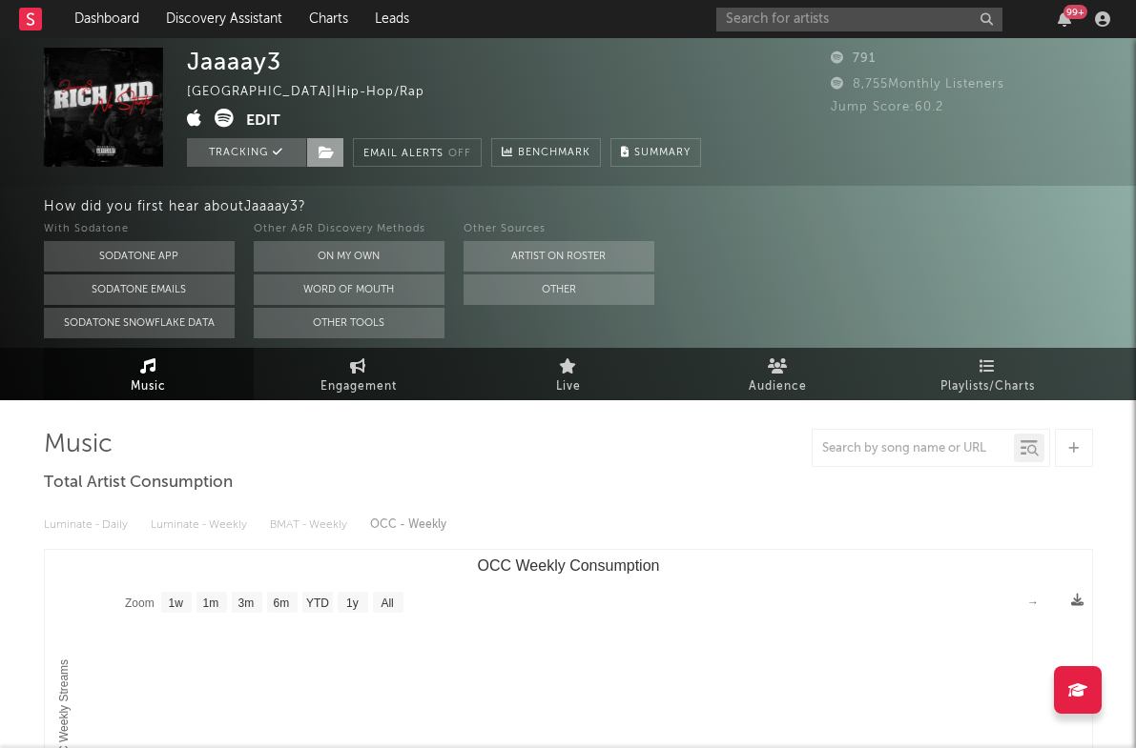
click at [318, 154] on icon at bounding box center [326, 152] width 16 height 13
click at [319, 156] on icon at bounding box center [326, 152] width 16 height 13
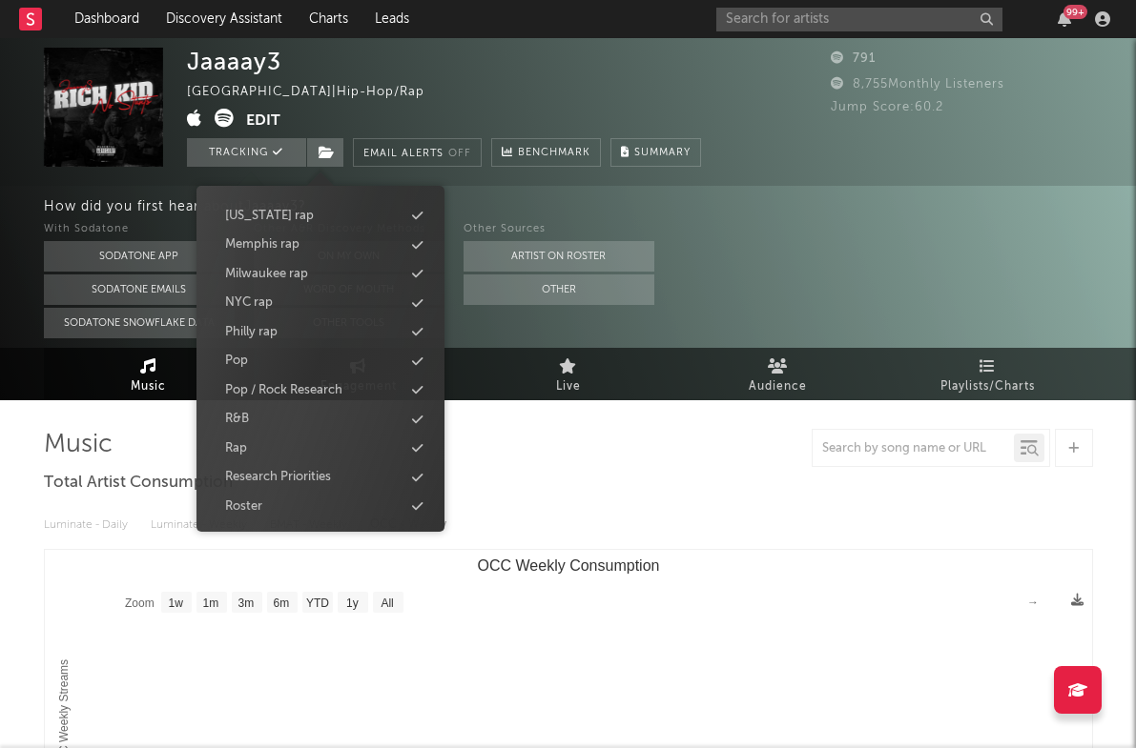
scroll to position [420, 0]
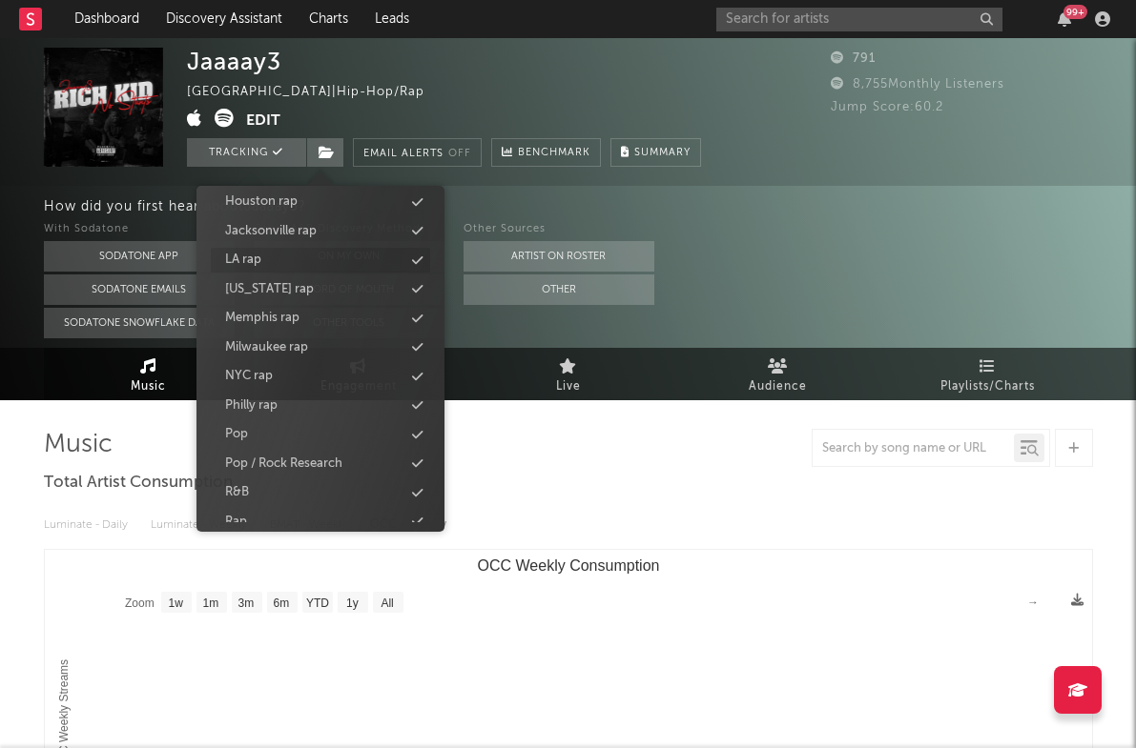
click at [320, 264] on div "LA rap" at bounding box center [320, 260] width 219 height 25
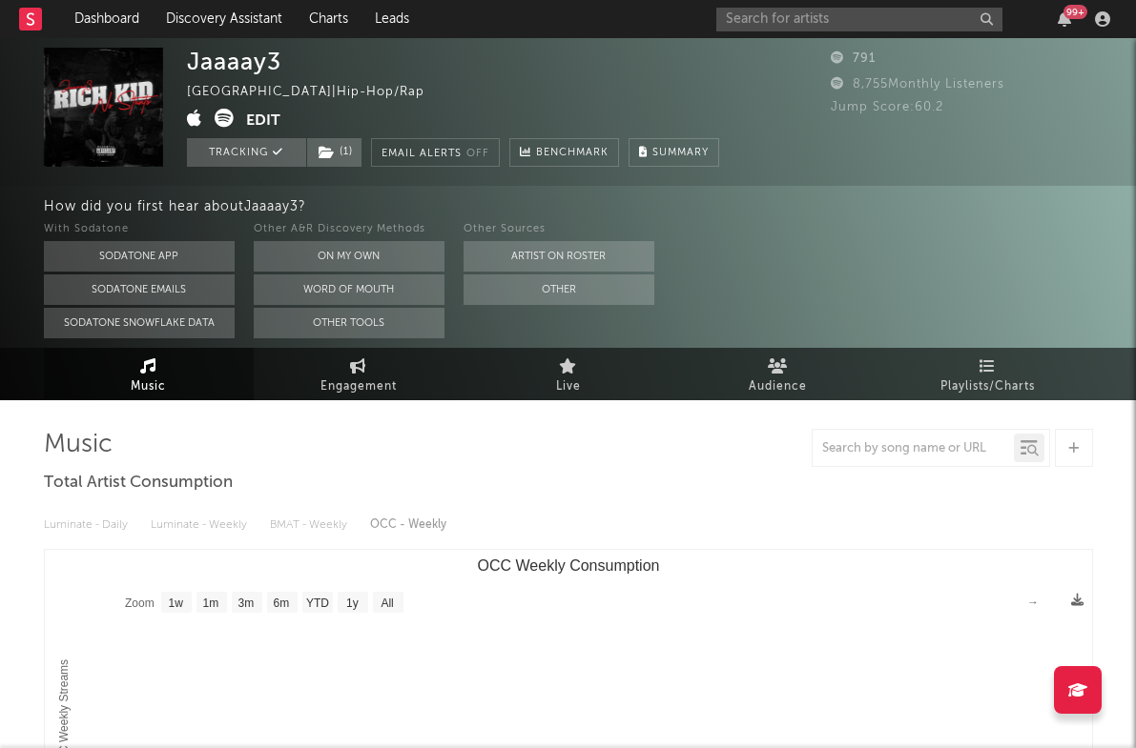
click at [862, 309] on div "With Sodatone Sodatone App Sodatone Emails Sodatone Snowflake Data Other A&R Di…" at bounding box center [590, 278] width 1093 height 120
